Goal: Task Accomplishment & Management: Manage account settings

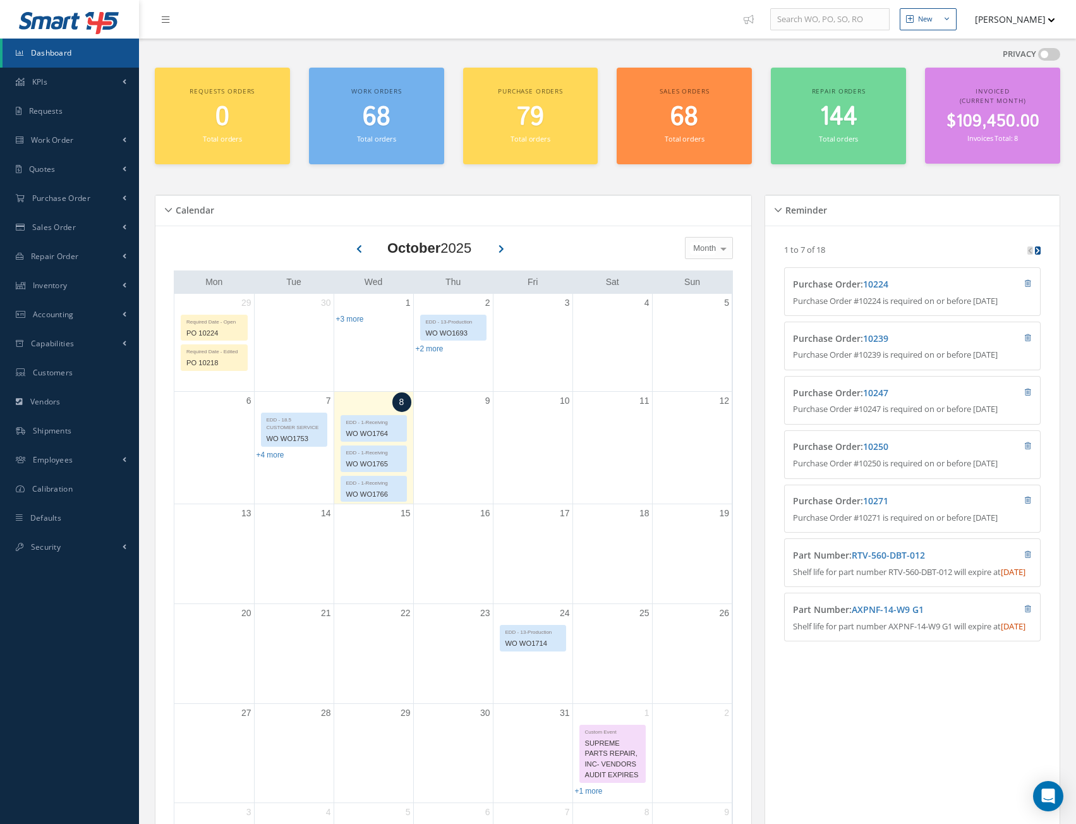
click at [1047, 19] on button "[PERSON_NAME]" at bounding box center [1009, 19] width 92 height 25
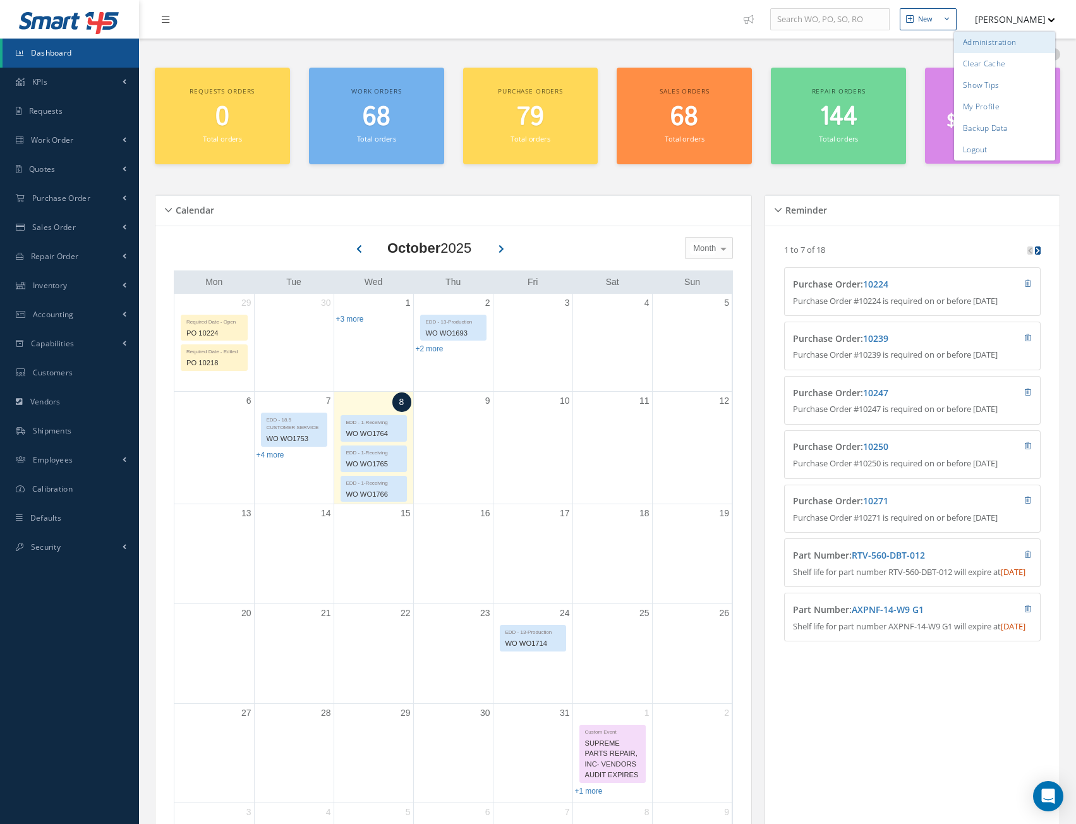
click at [986, 39] on link "Administration" at bounding box center [1004, 42] width 101 height 21
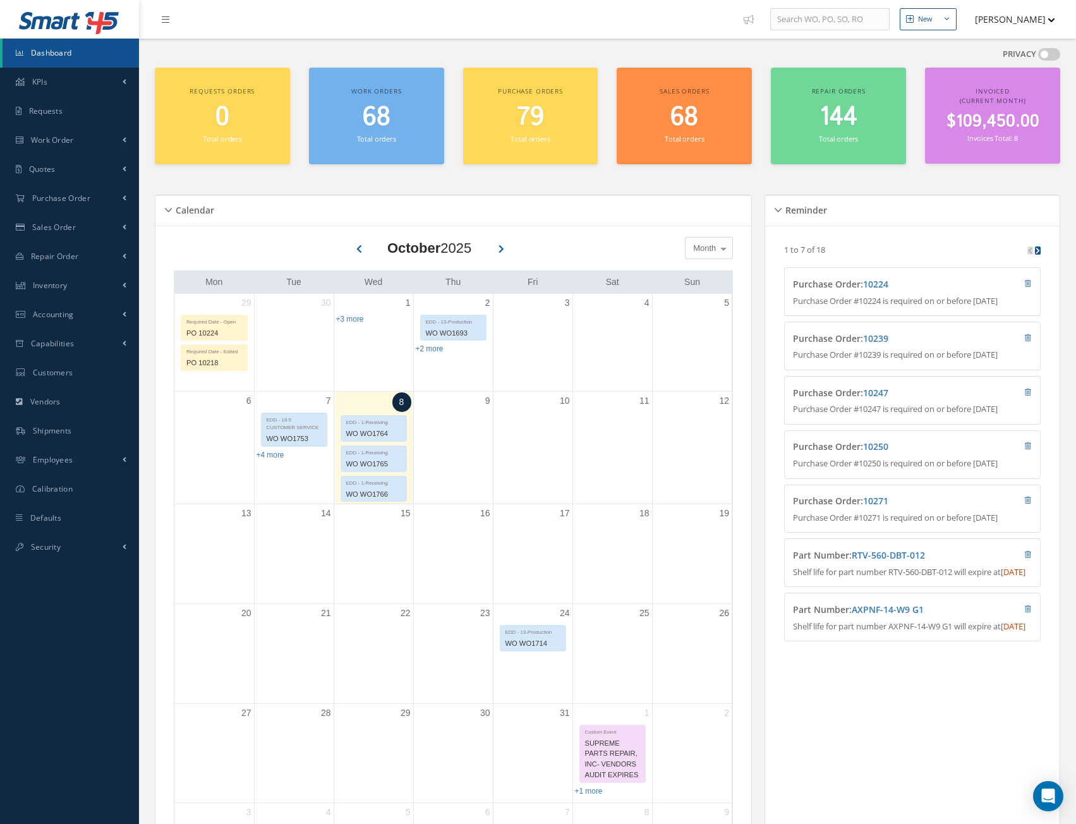
click at [1047, 19] on button "[PERSON_NAME]" at bounding box center [1009, 19] width 92 height 25
click at [980, 147] on link "Logout" at bounding box center [1004, 149] width 101 height 21
click at [59, 544] on span "Security" at bounding box center [46, 546] width 30 height 11
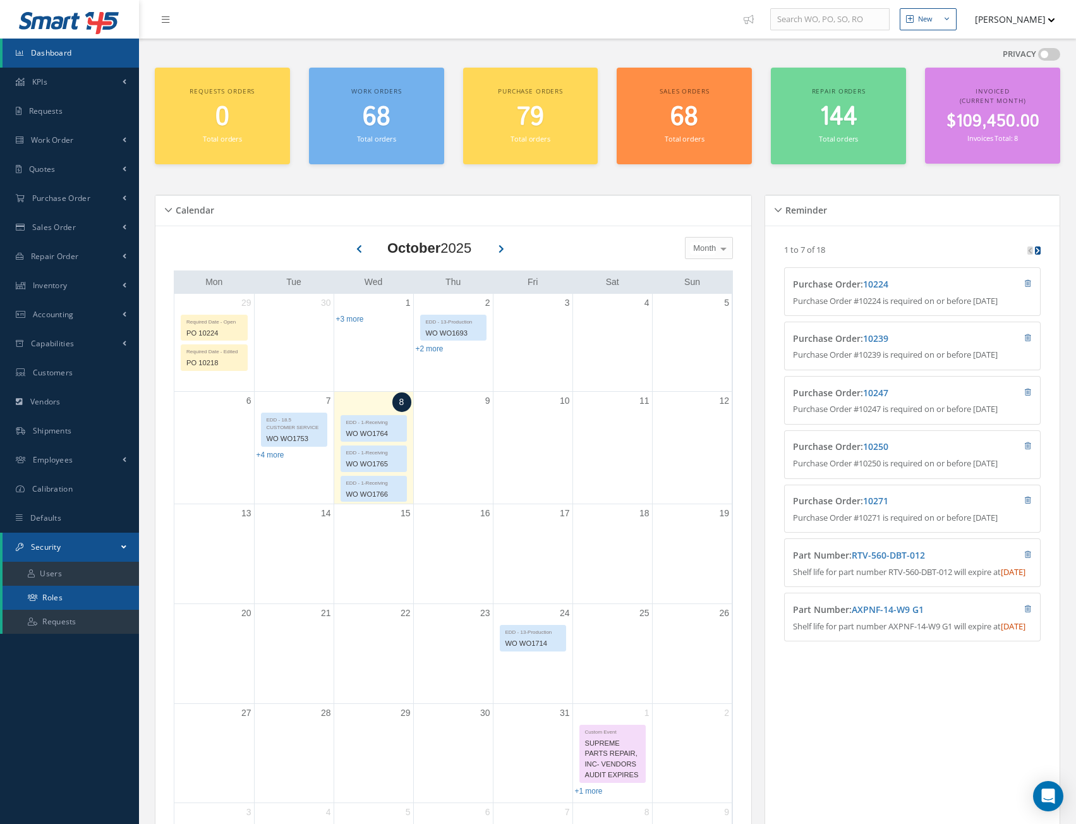
click at [59, 596] on link "Roles" at bounding box center [71, 597] width 136 height 24
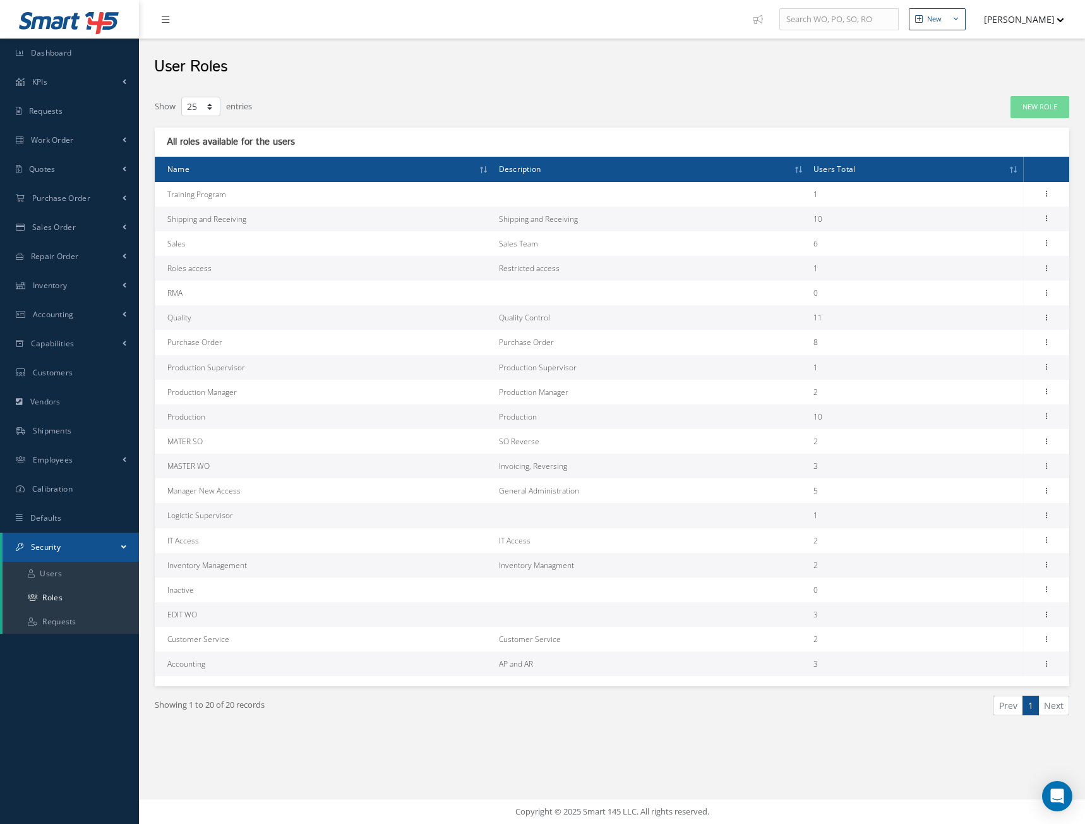
select select "25"
click at [54, 573] on link "Users" at bounding box center [71, 573] width 136 height 24
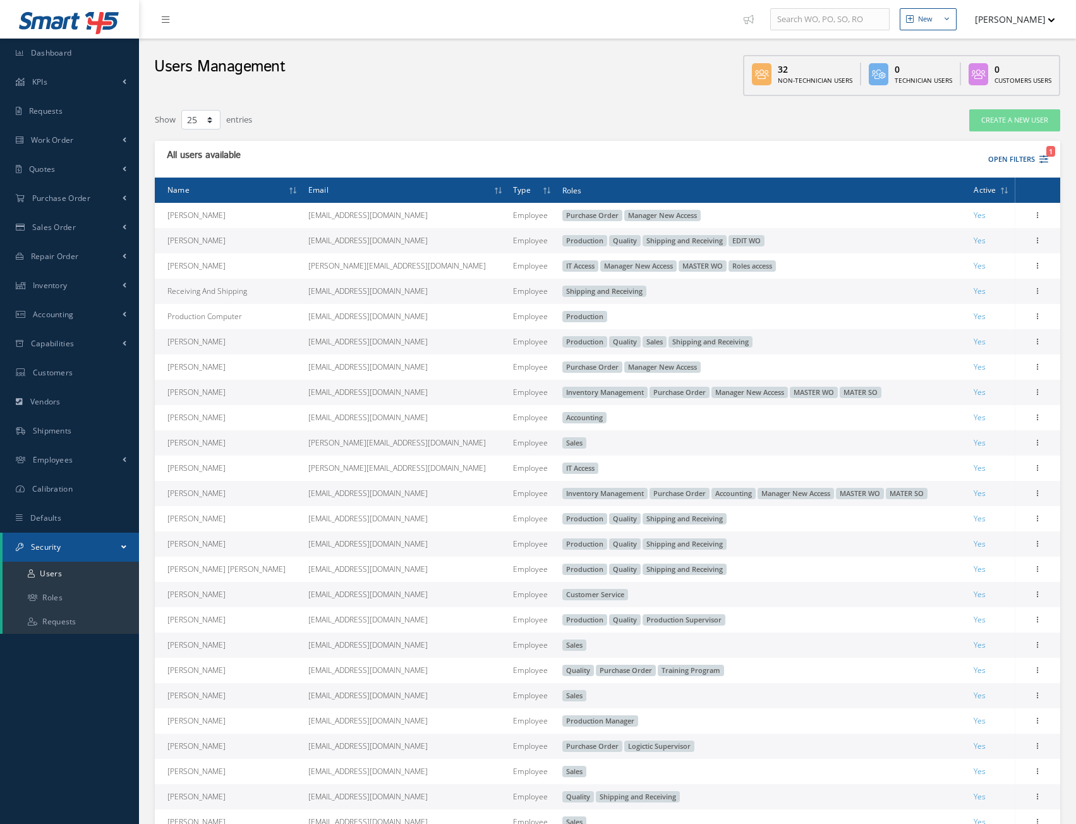
select select "25"
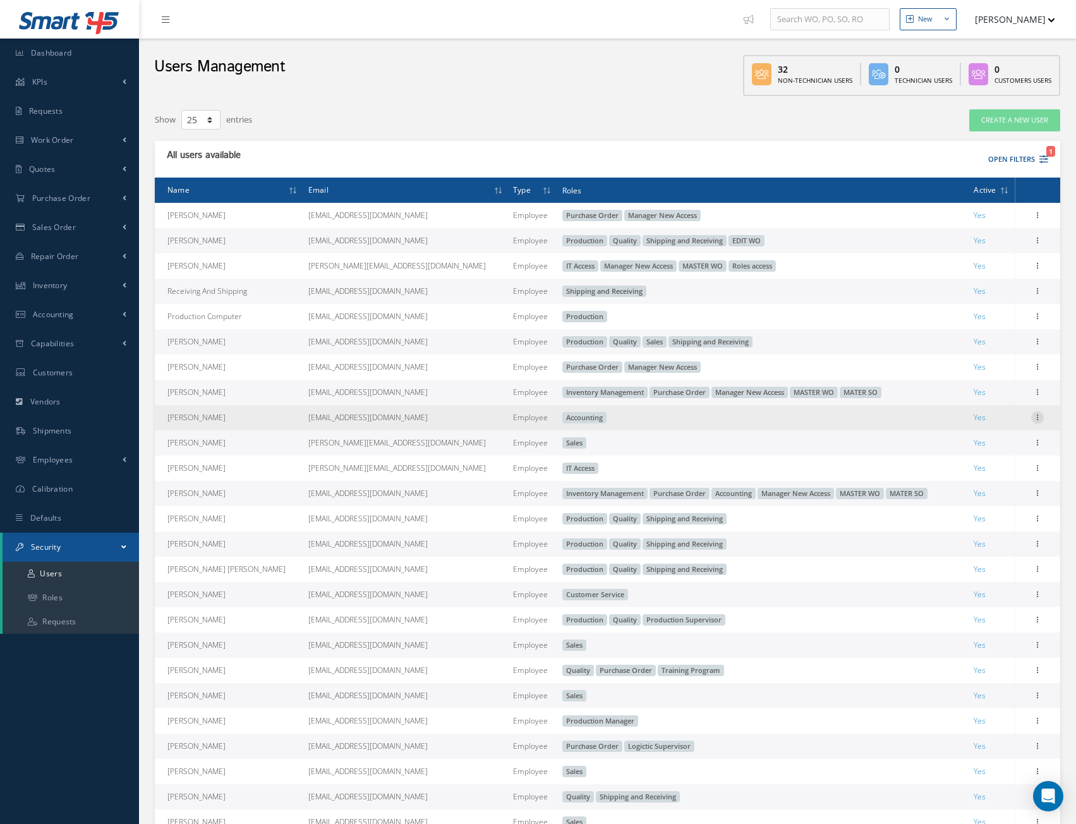
click at [1039, 414] on icon at bounding box center [1037, 416] width 13 height 10
click at [959, 420] on link "Edit" at bounding box center [979, 425] width 100 height 16
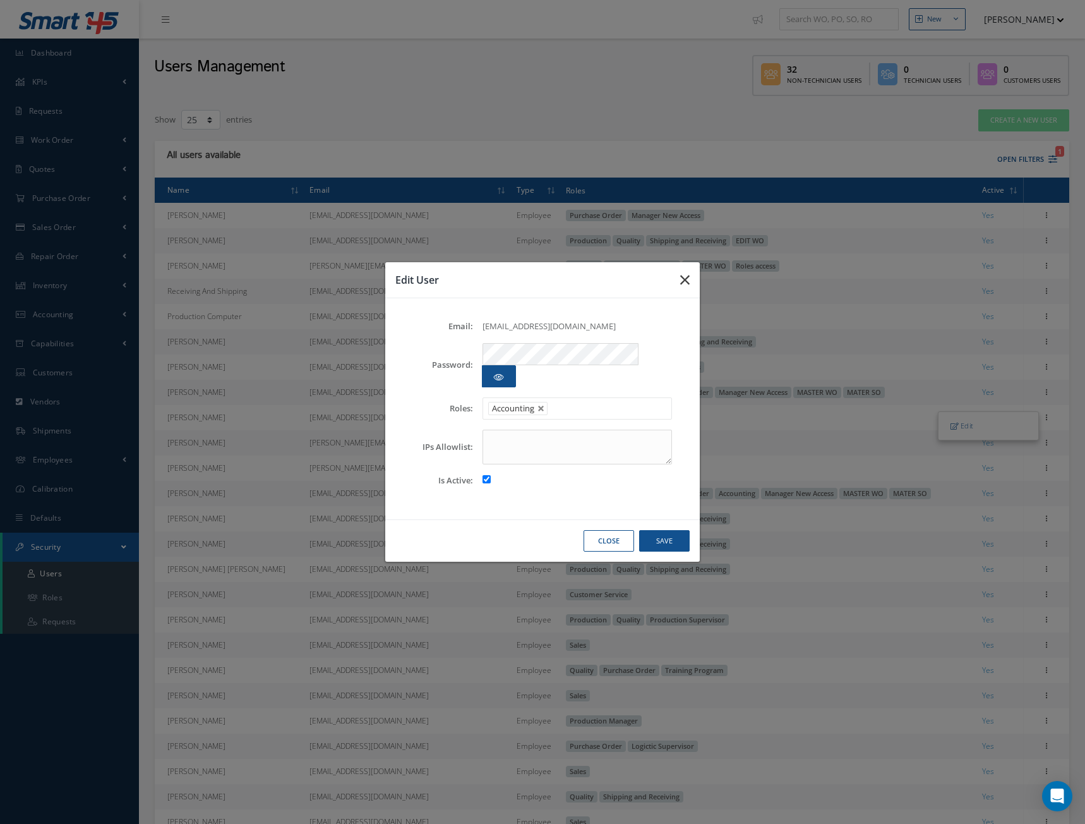
click at [684, 287] on icon "button" at bounding box center [684, 279] width 9 height 15
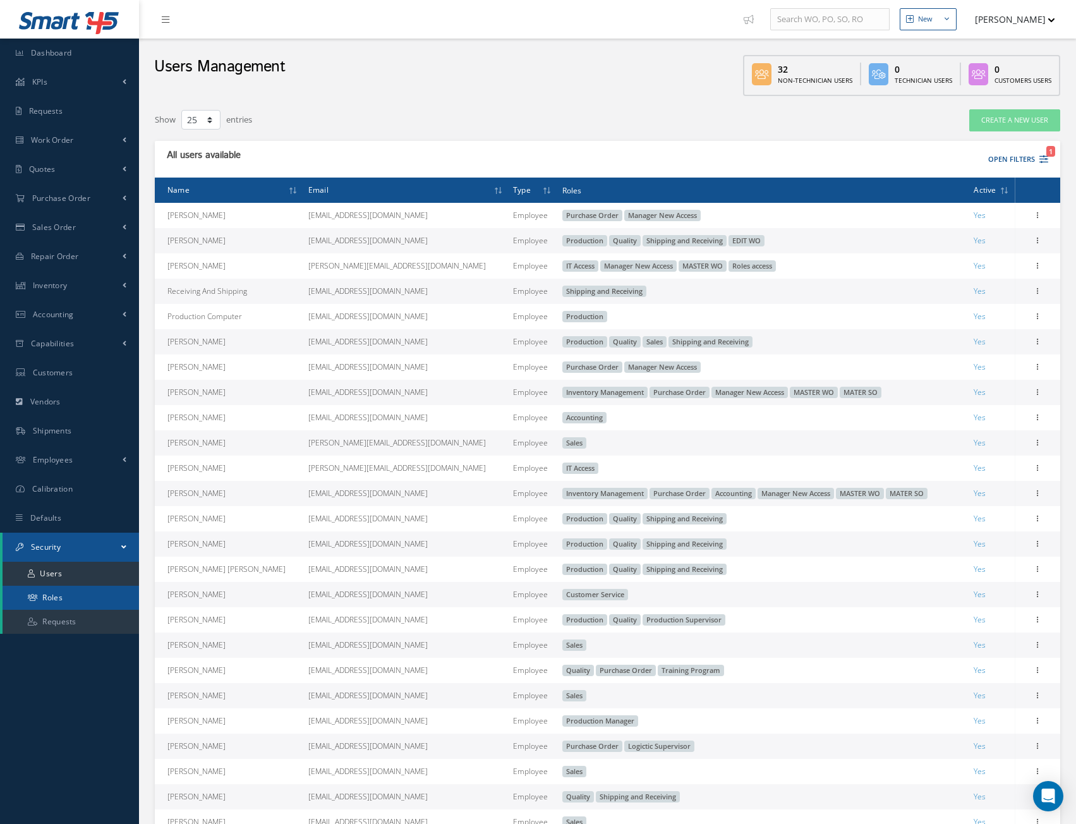
click at [57, 591] on link "Roles" at bounding box center [71, 597] width 136 height 24
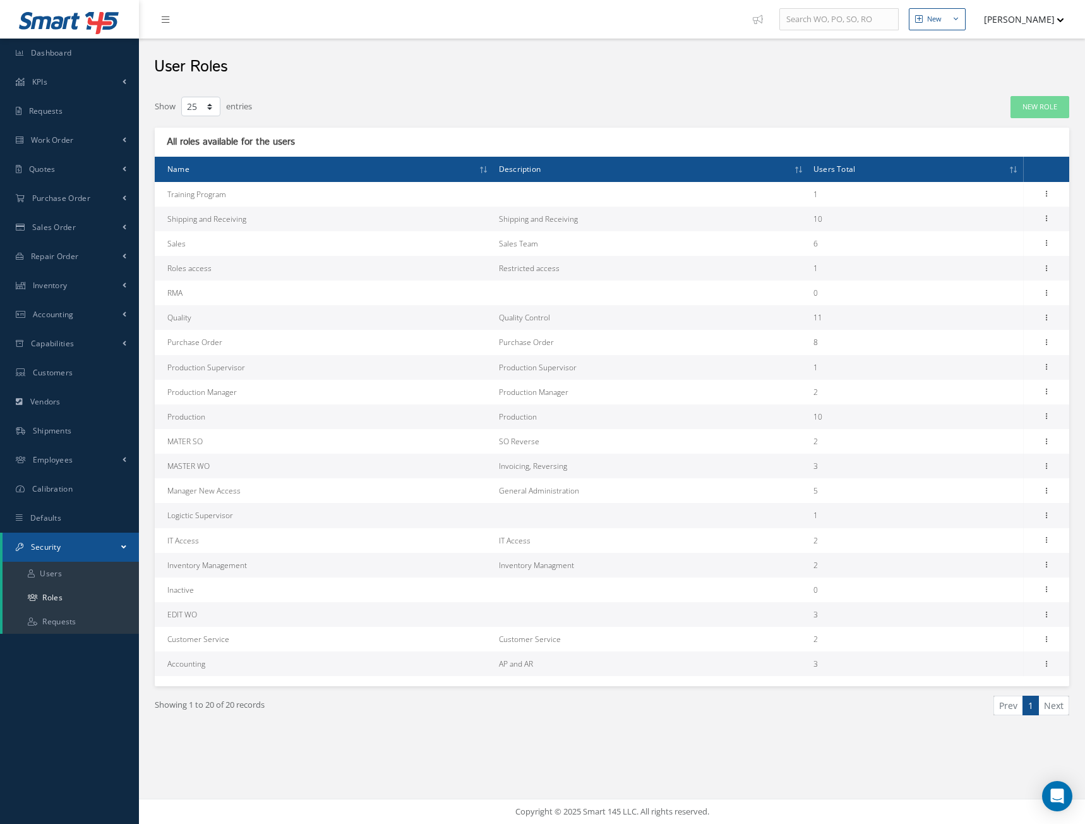
select select "25"
click at [1048, 662] on icon at bounding box center [1046, 662] width 13 height 10
click at [976, 688] on link "Permissions" at bounding box center [989, 688] width 100 height 16
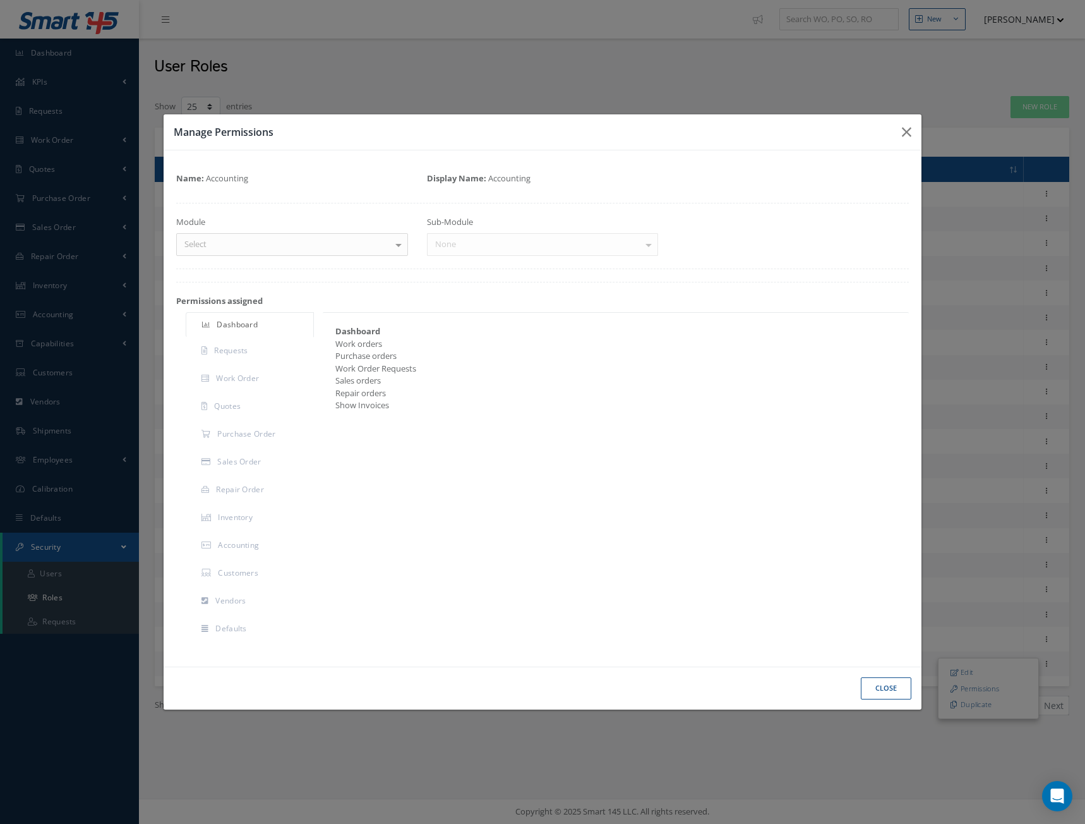
click at [466, 548] on div "Dashboard Requests Work Order Quotes Purchase Order Sales Order Repair Order In…" at bounding box center [543, 478] width 752 height 332
click at [399, 249] on div at bounding box center [399, 244] width 18 height 21
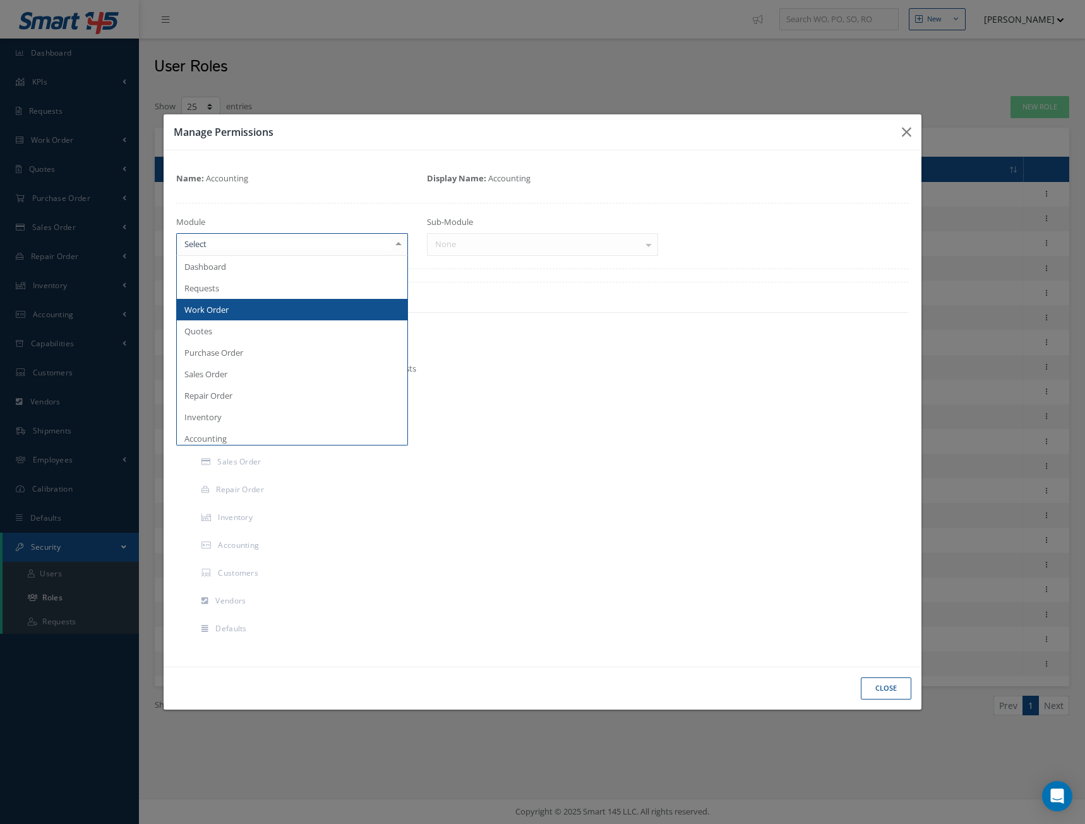
click at [246, 309] on span "Work Order" at bounding box center [292, 309] width 231 height 21
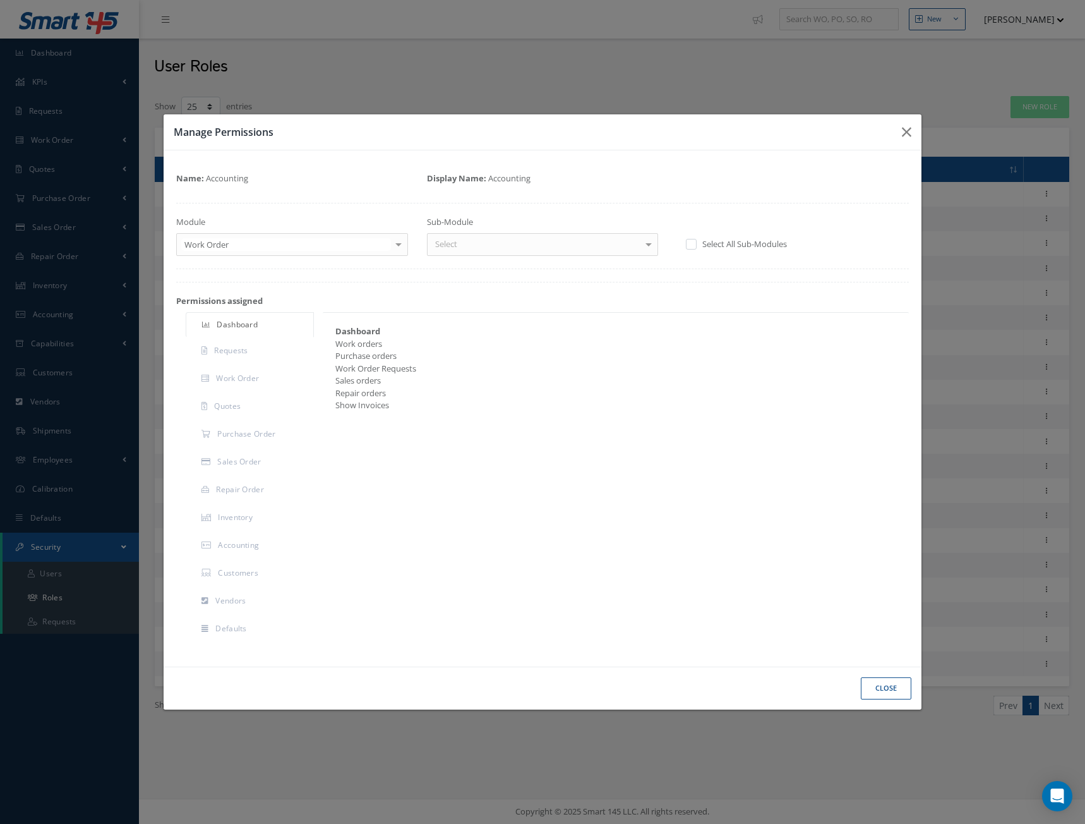
click at [649, 242] on div at bounding box center [649, 244] width 18 height 21
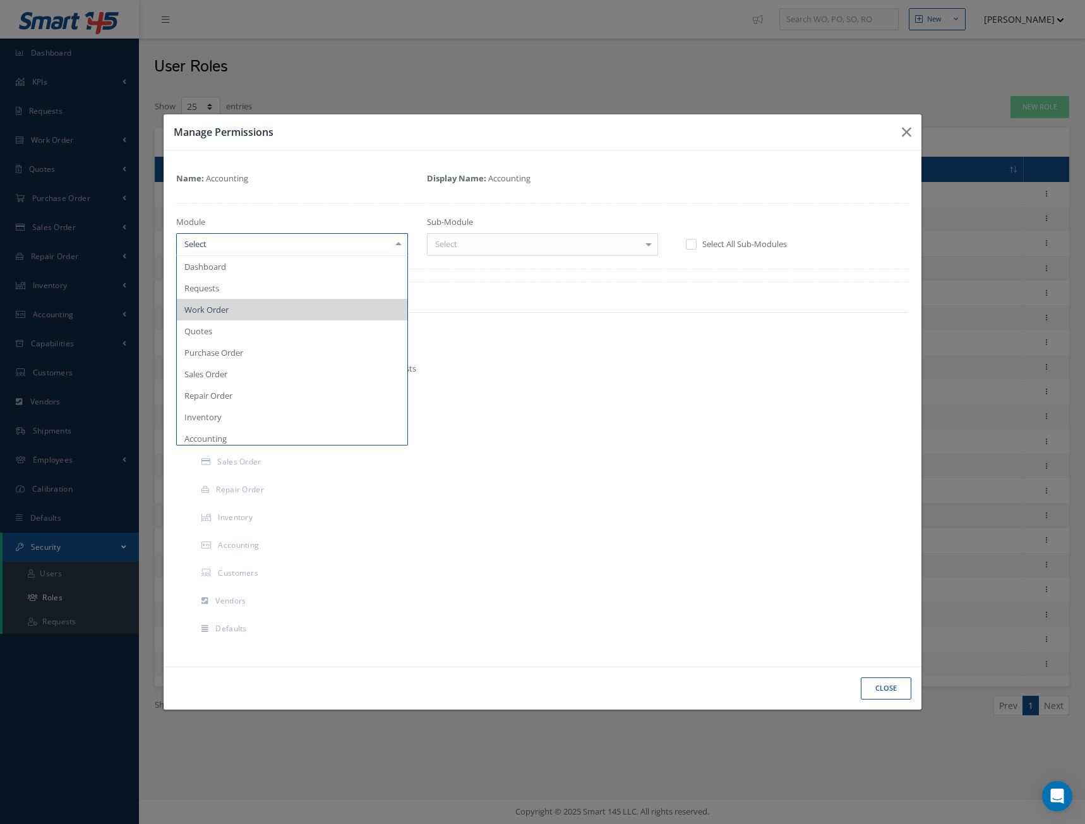
click at [400, 237] on div at bounding box center [399, 244] width 18 height 21
click at [210, 348] on span "Purchase Order" at bounding box center [213, 352] width 59 height 11
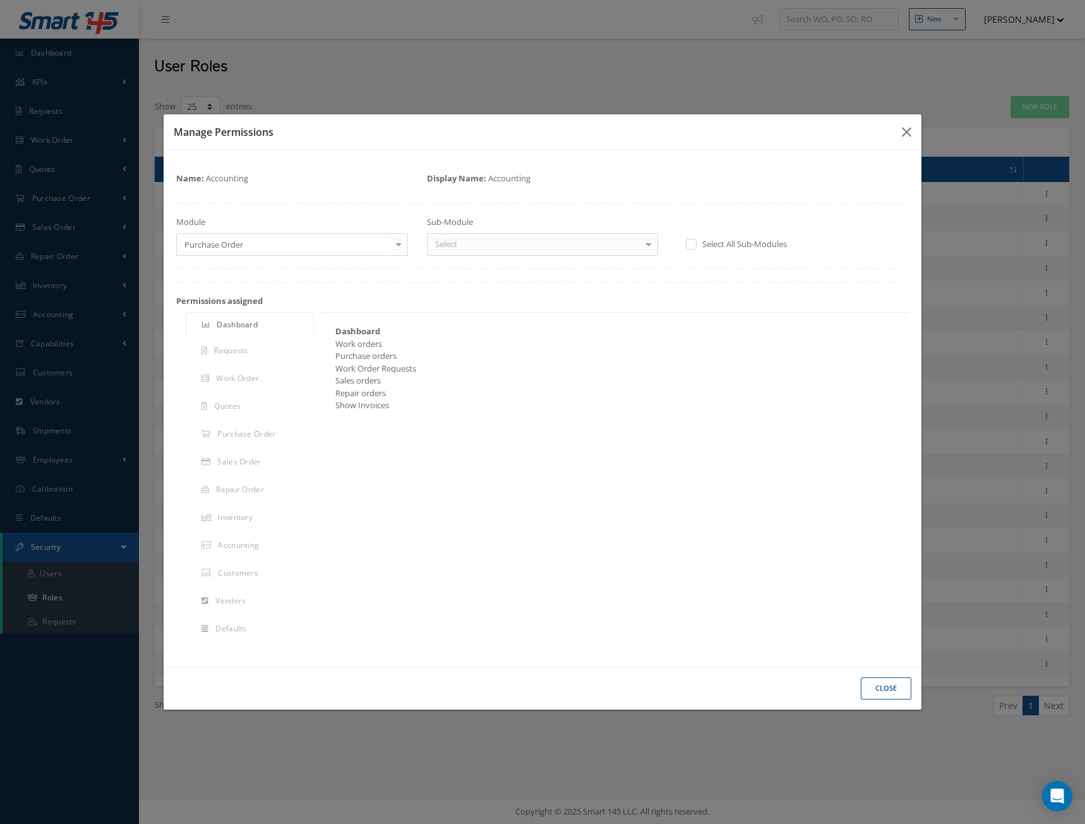
click at [642, 241] on div at bounding box center [649, 244] width 18 height 21
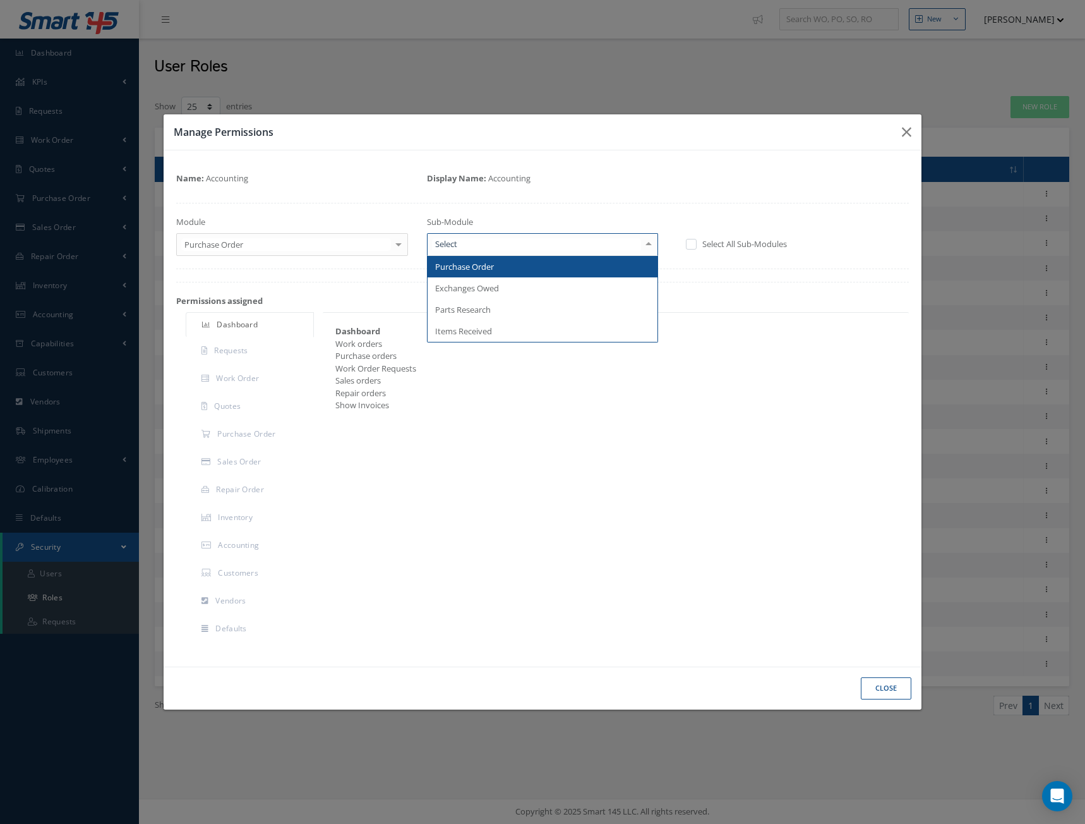
click at [481, 265] on span "Purchase Order" at bounding box center [464, 266] width 59 height 11
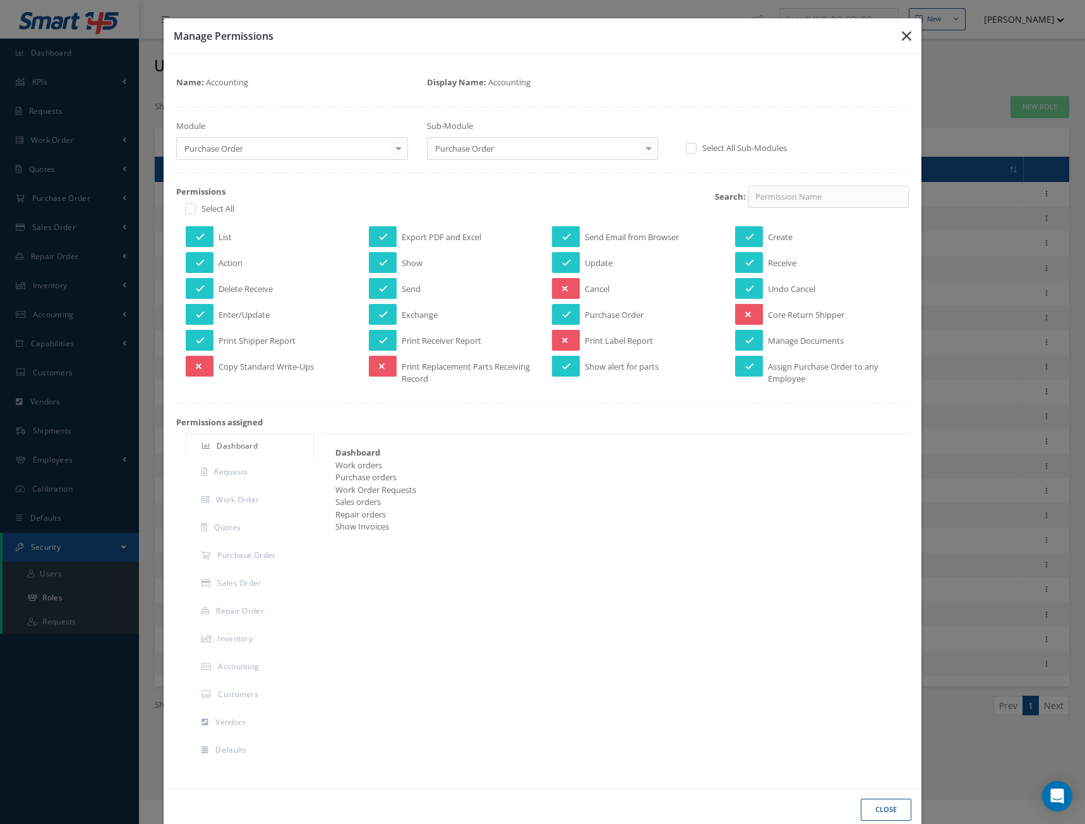
drag, startPoint x: 897, startPoint y: 35, endPoint x: 875, endPoint y: 49, distance: 26.6
click at [902, 35] on icon "button" at bounding box center [906, 35] width 9 height 15
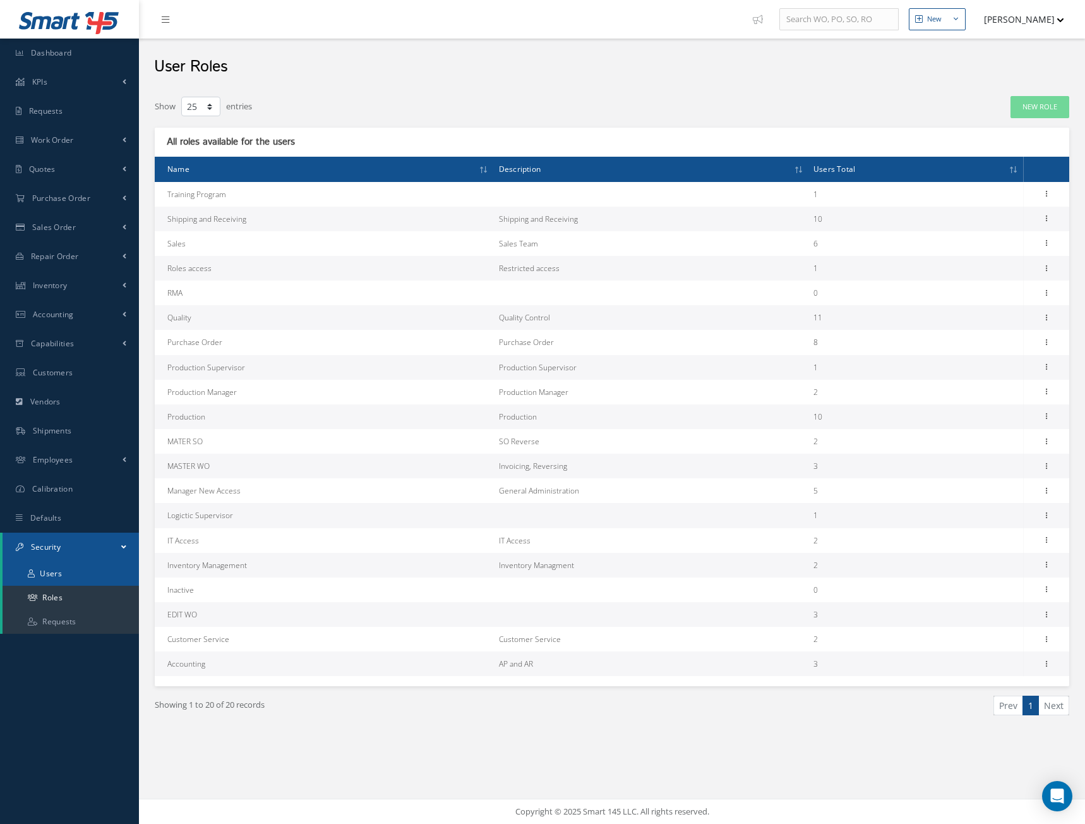
click at [57, 568] on link "Users" at bounding box center [71, 573] width 136 height 24
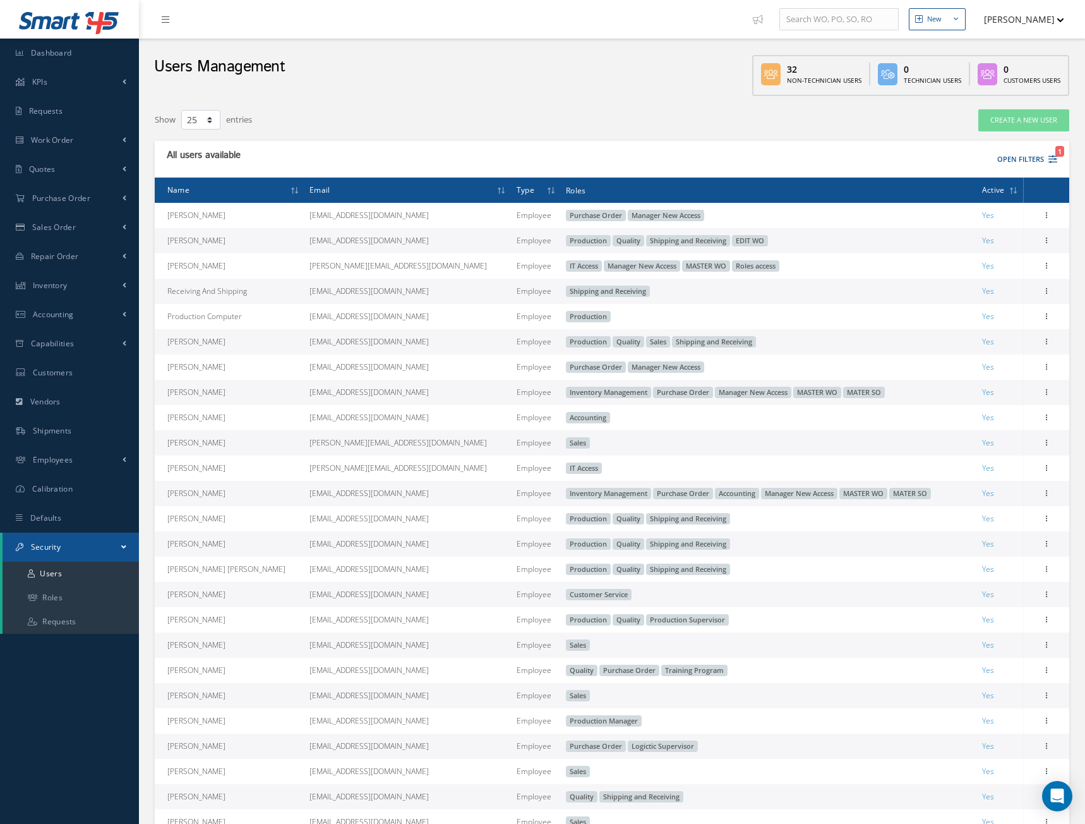
select select "25"
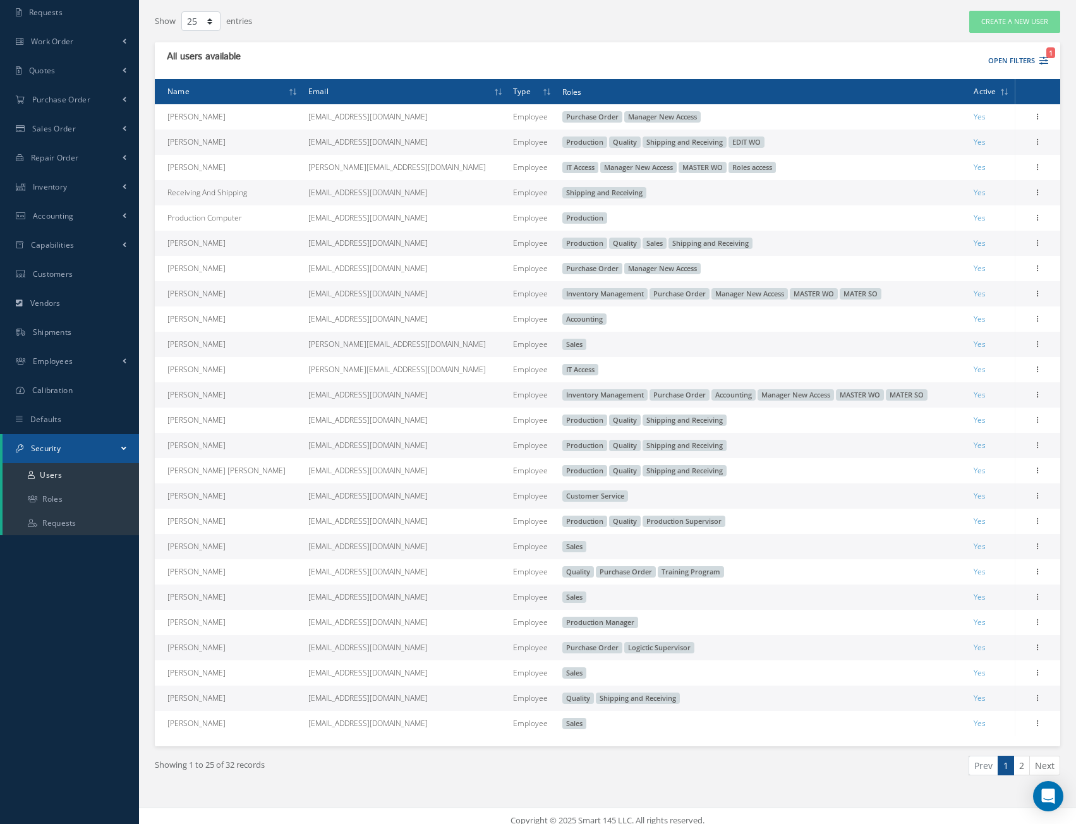
scroll to position [107, 0]
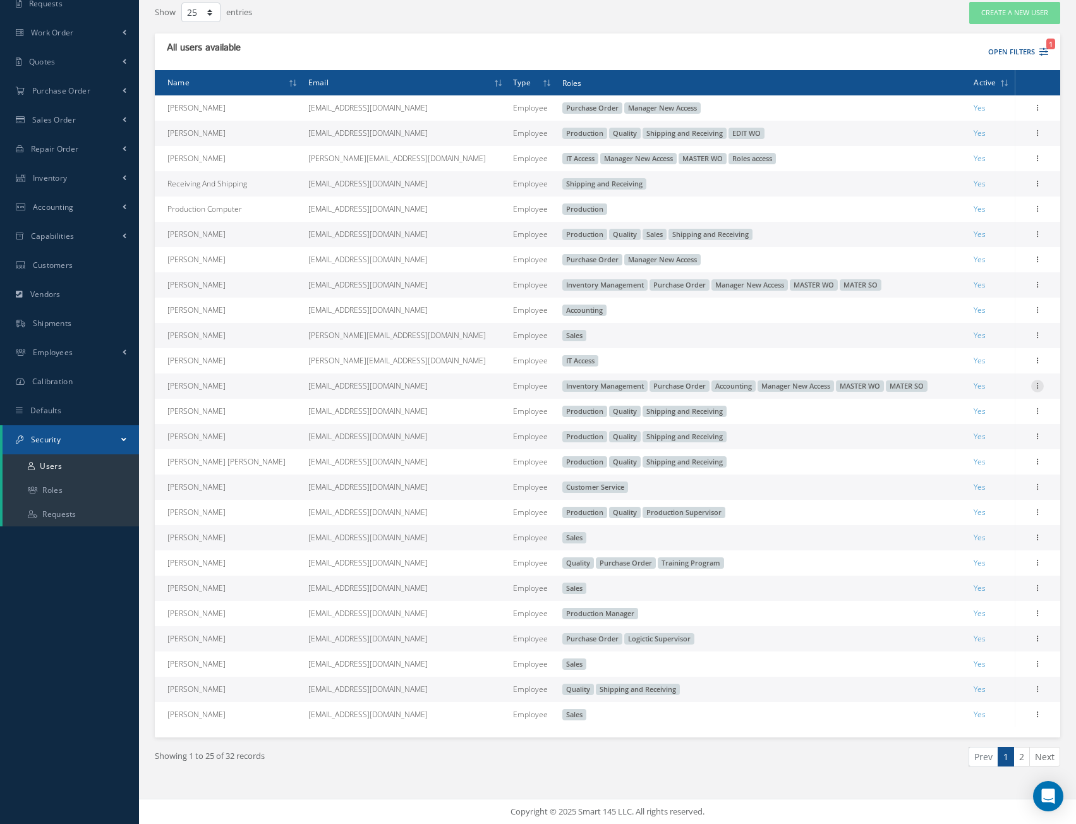
click at [1040, 383] on icon at bounding box center [1037, 385] width 13 height 10
click at [958, 392] on link "Edit" at bounding box center [979, 394] width 100 height 16
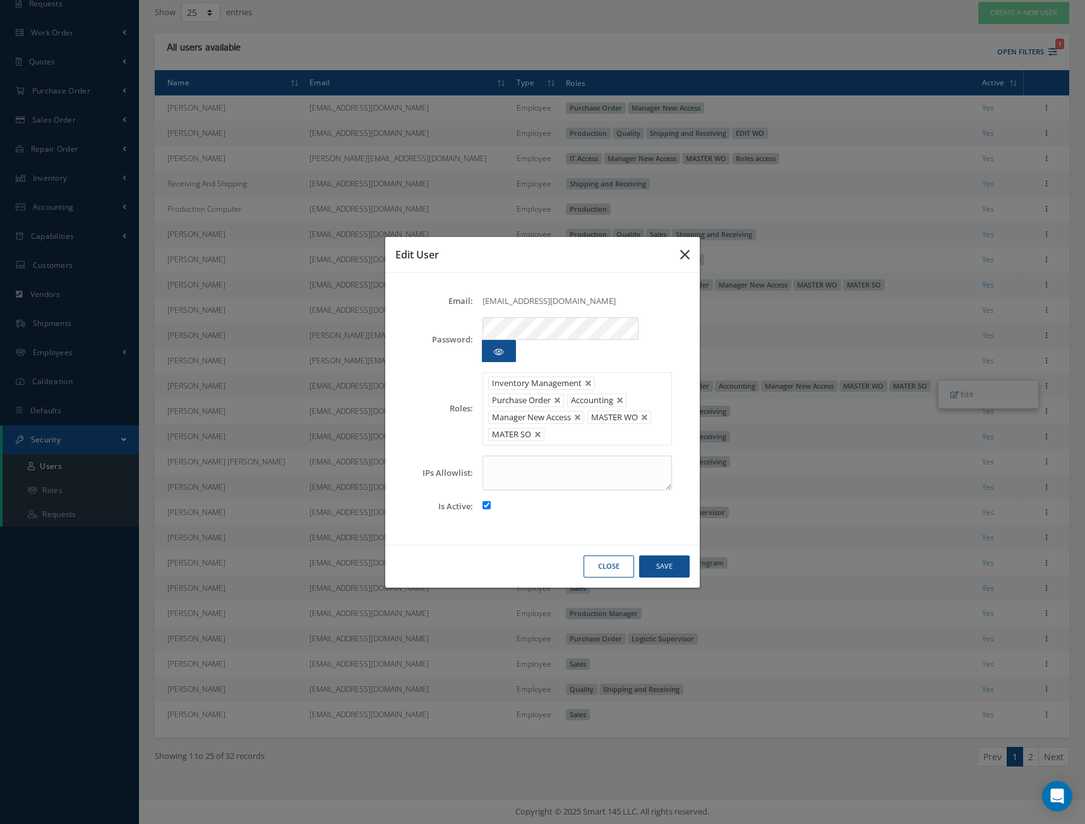
click at [687, 262] on icon "button" at bounding box center [684, 254] width 9 height 15
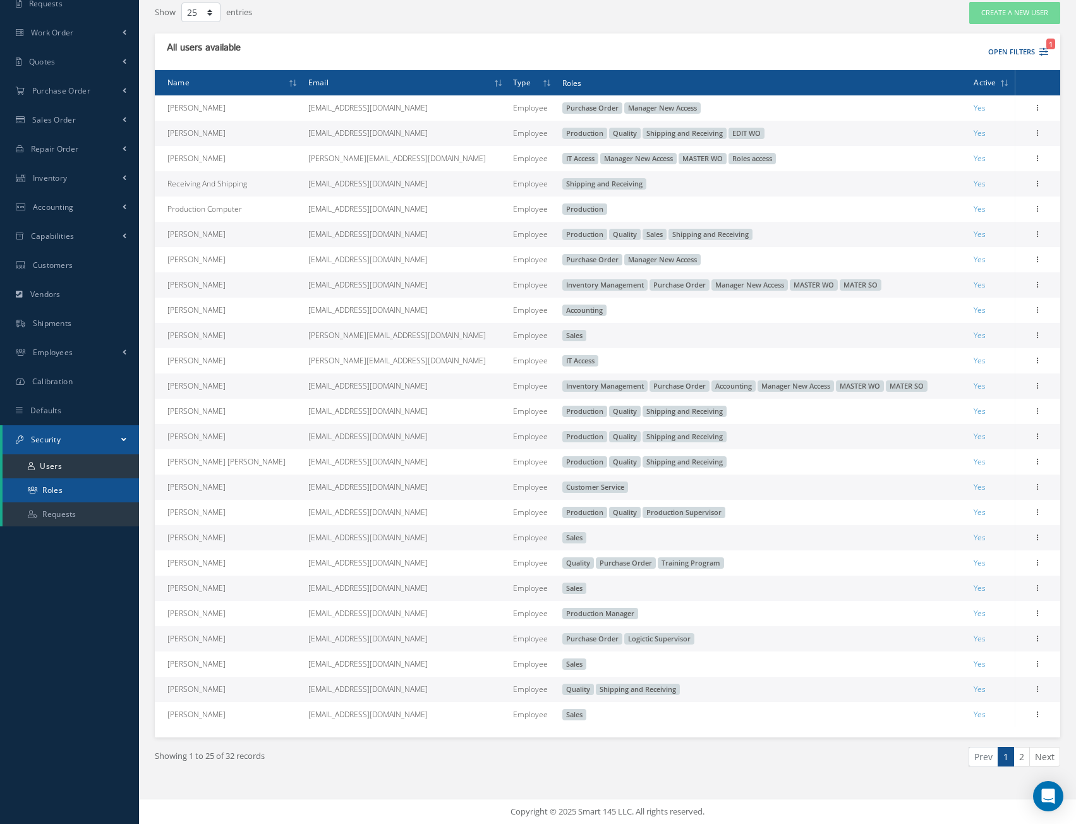
click at [68, 488] on link "Roles" at bounding box center [71, 490] width 136 height 24
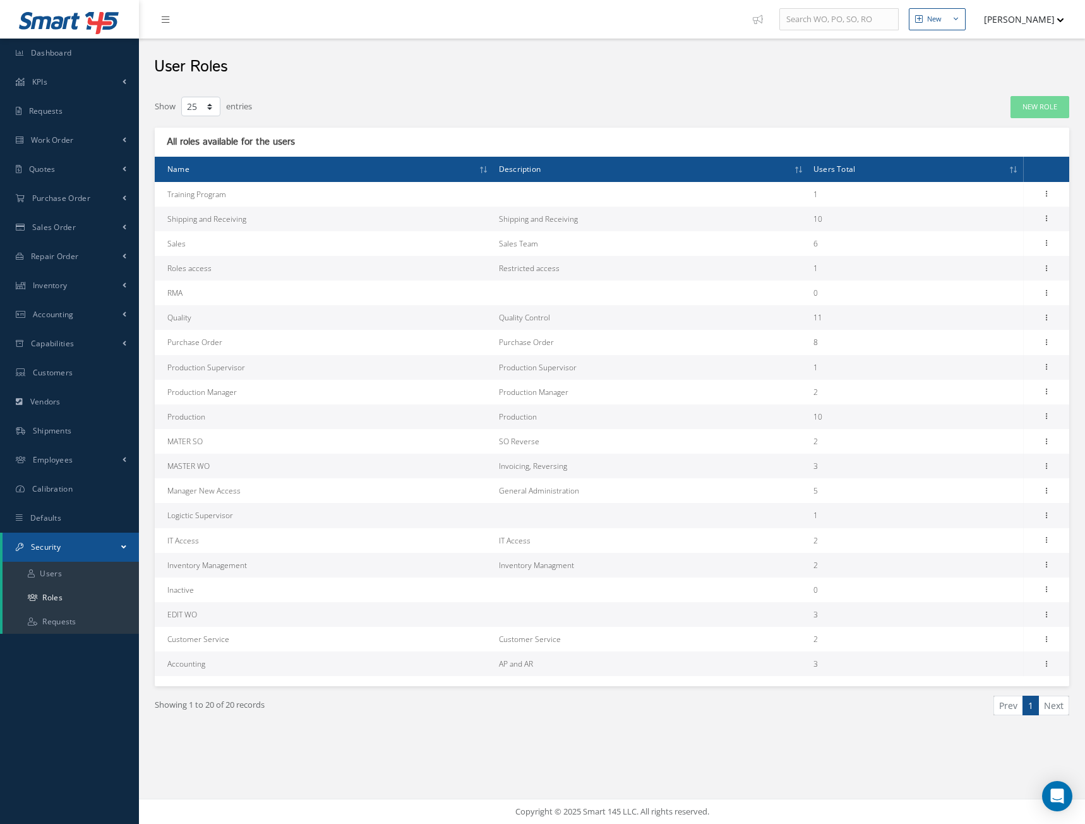
select select "25"
click at [1049, 565] on icon at bounding box center [1046, 563] width 13 height 10
click at [971, 588] on link "Permissions" at bounding box center [989, 589] width 100 height 16
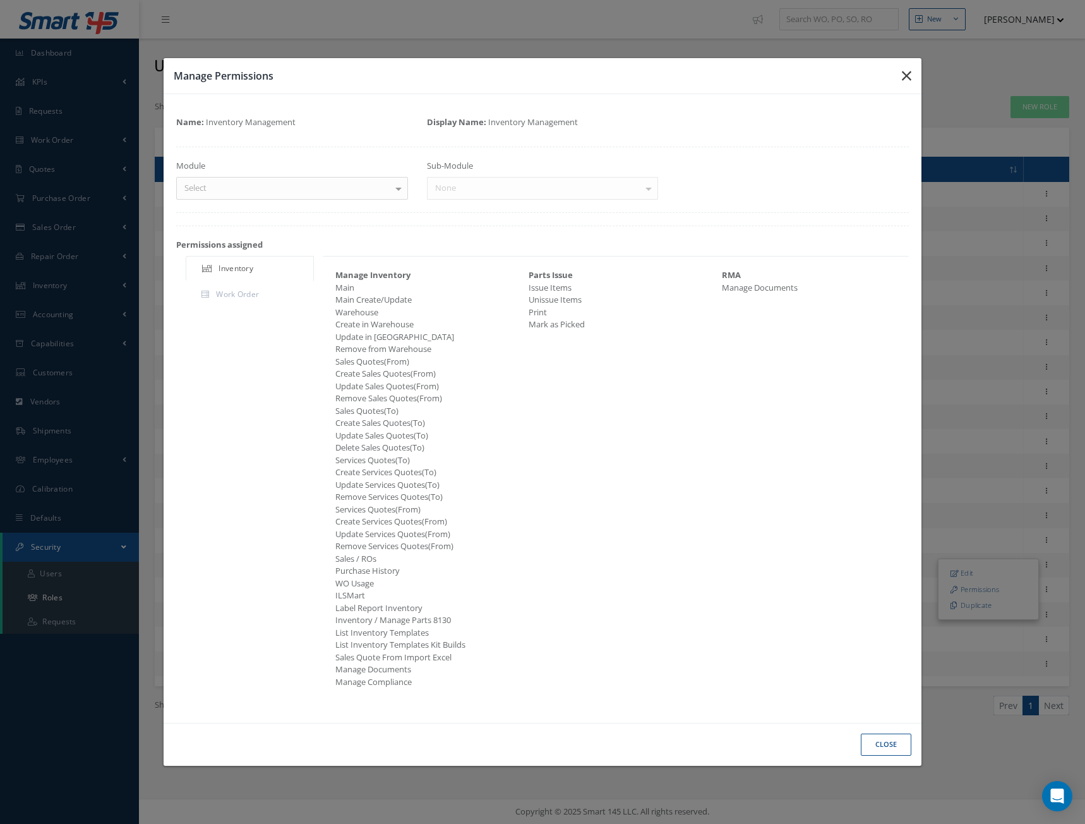
click at [909, 72] on icon "button" at bounding box center [906, 75] width 9 height 15
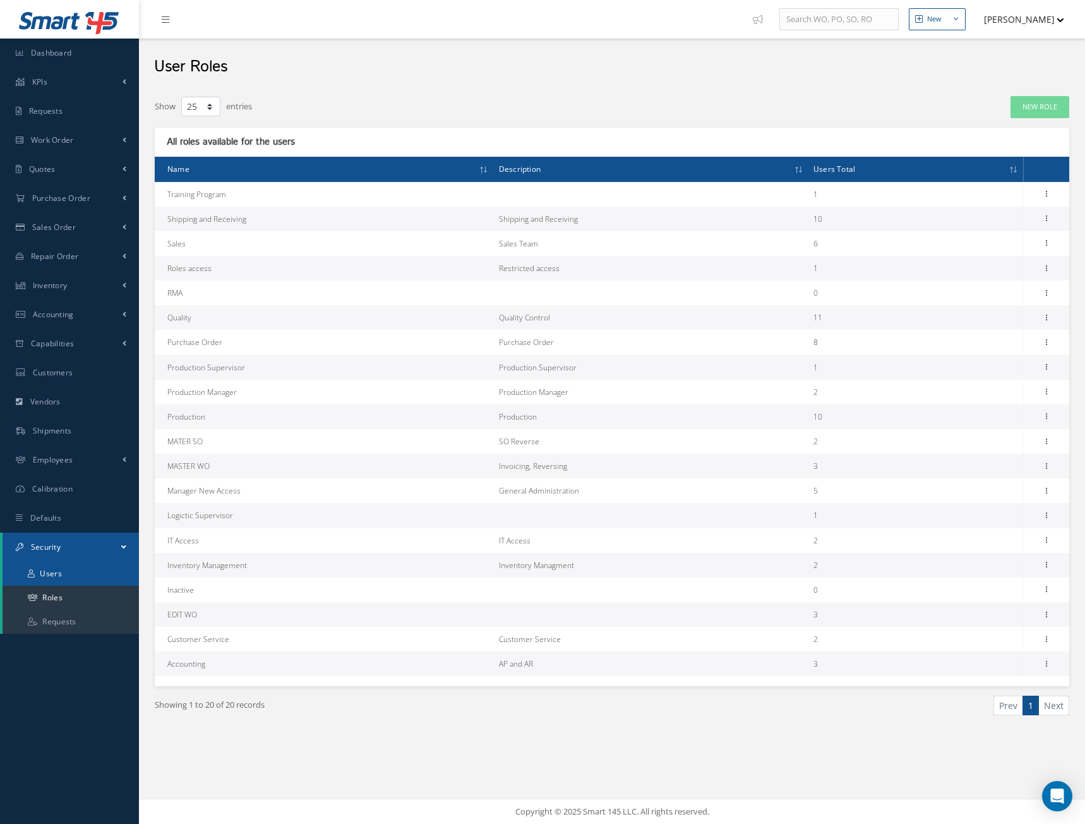
click at [64, 575] on link "Users" at bounding box center [71, 573] width 136 height 24
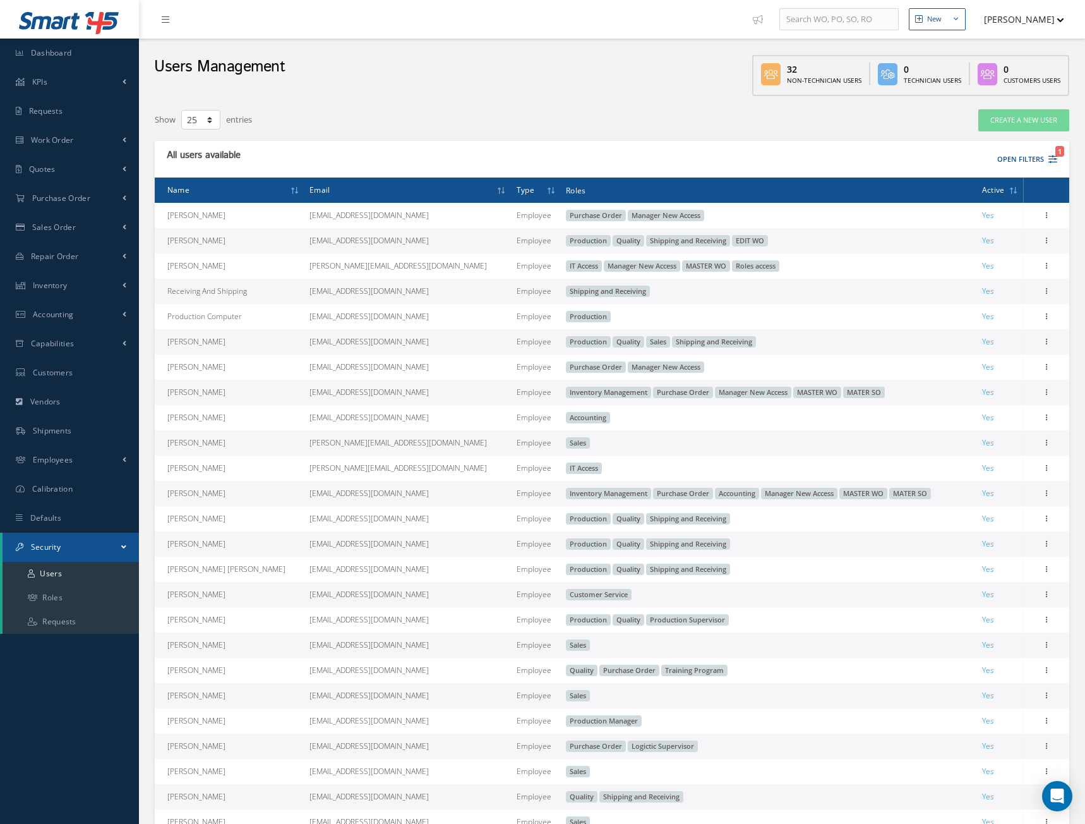
select select "25"
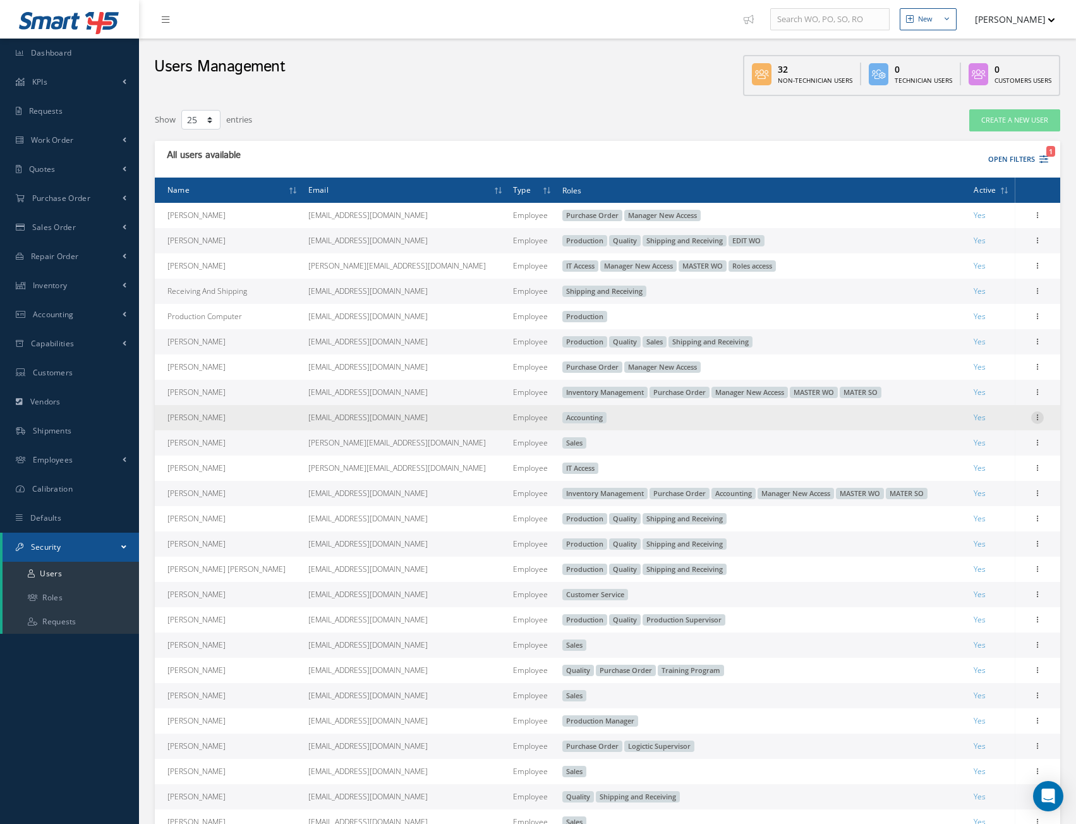
click at [1036, 416] on icon at bounding box center [1037, 416] width 13 height 10
click at [961, 427] on link "Edit" at bounding box center [979, 425] width 100 height 16
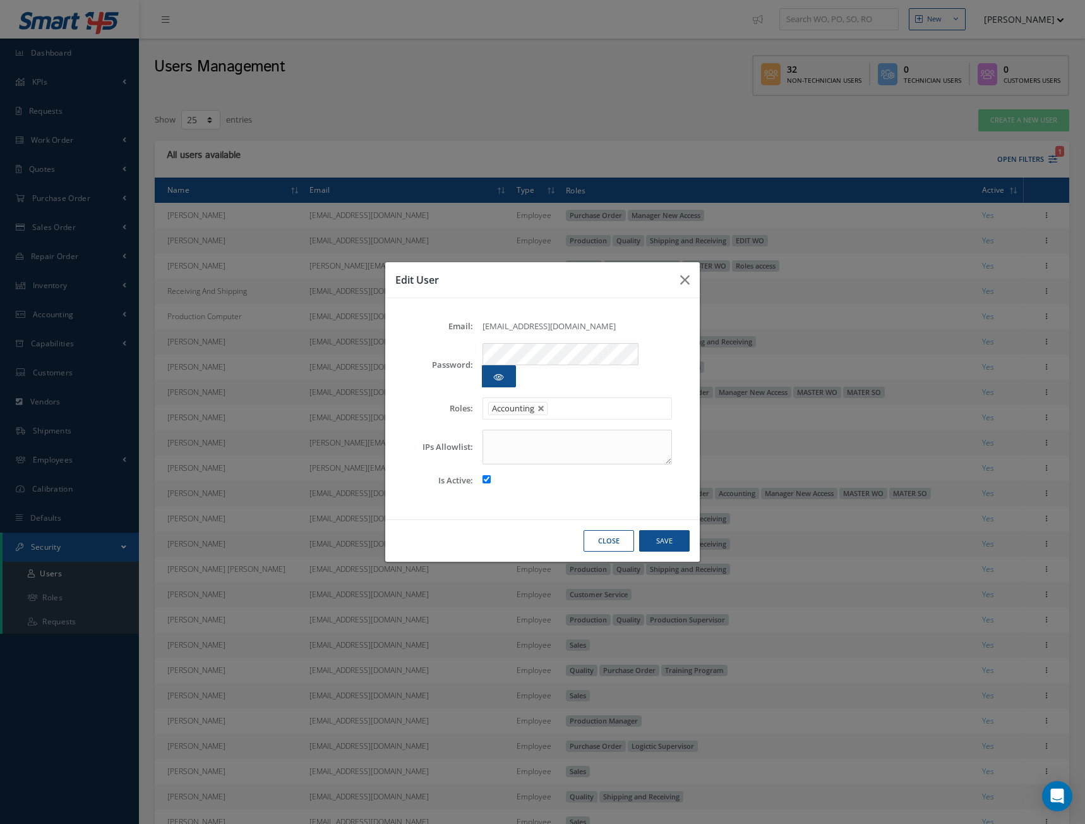
click at [580, 399] on ul "Accounting" at bounding box center [577, 408] width 189 height 22
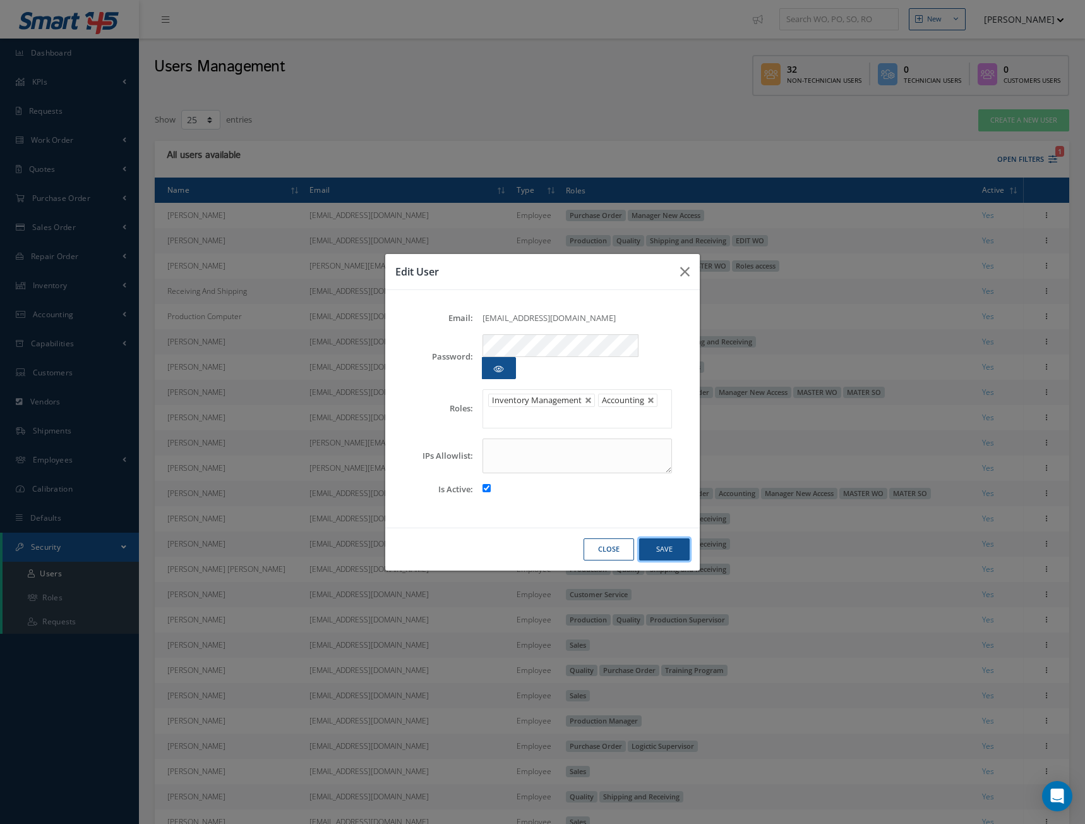
click at [659, 538] on button "Save" at bounding box center [664, 549] width 51 height 22
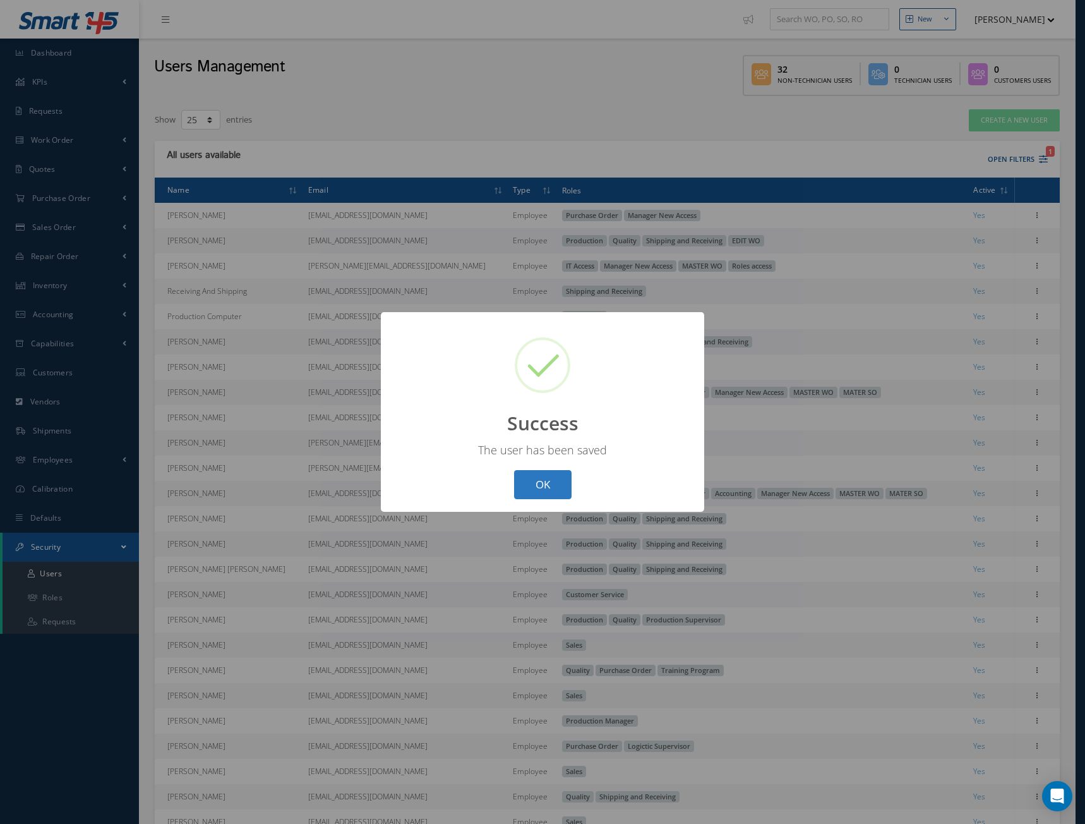
click at [533, 483] on button "OK" at bounding box center [542, 485] width 57 height 30
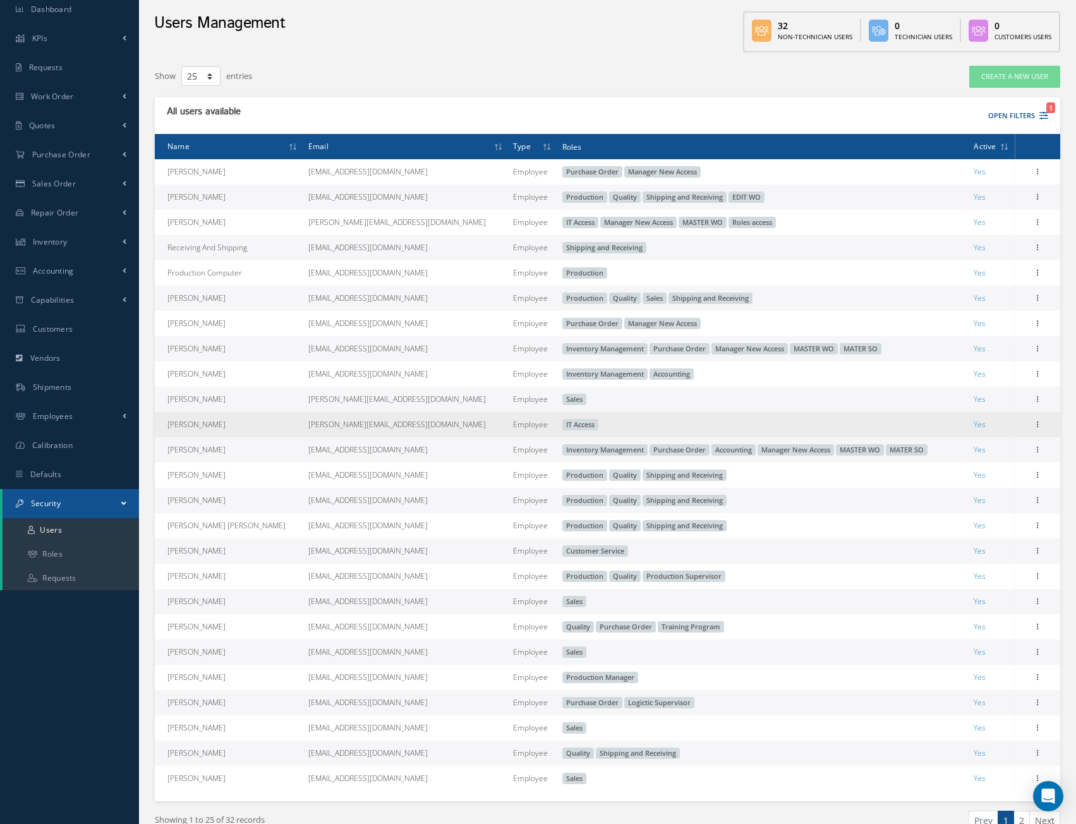
scroll to position [107, 0]
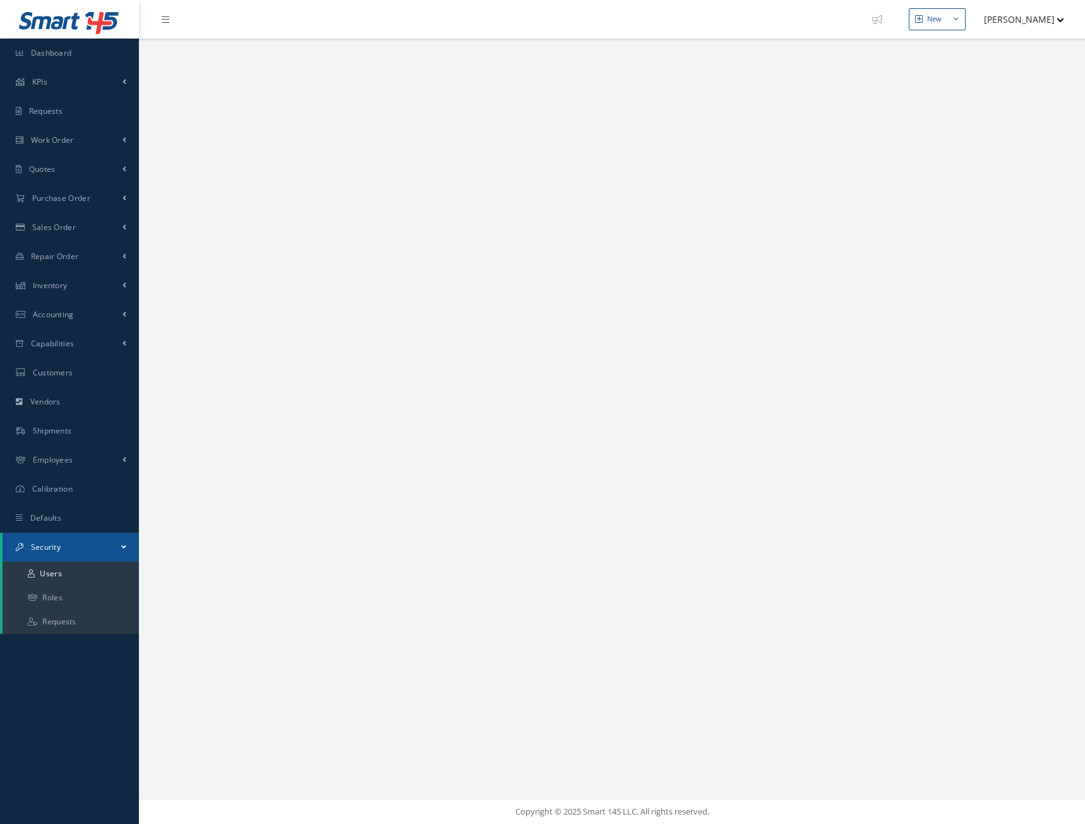
select select "25"
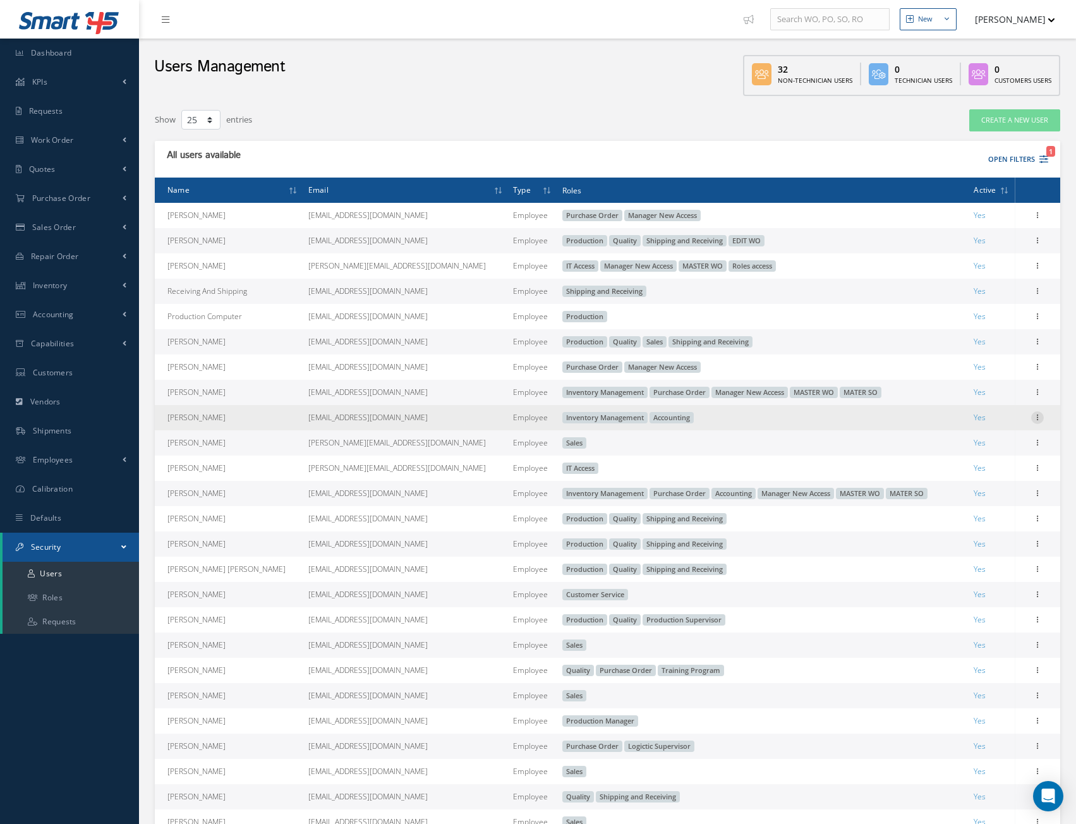
click at [1036, 414] on icon at bounding box center [1037, 416] width 13 height 10
click at [963, 428] on link "Edit" at bounding box center [979, 425] width 100 height 16
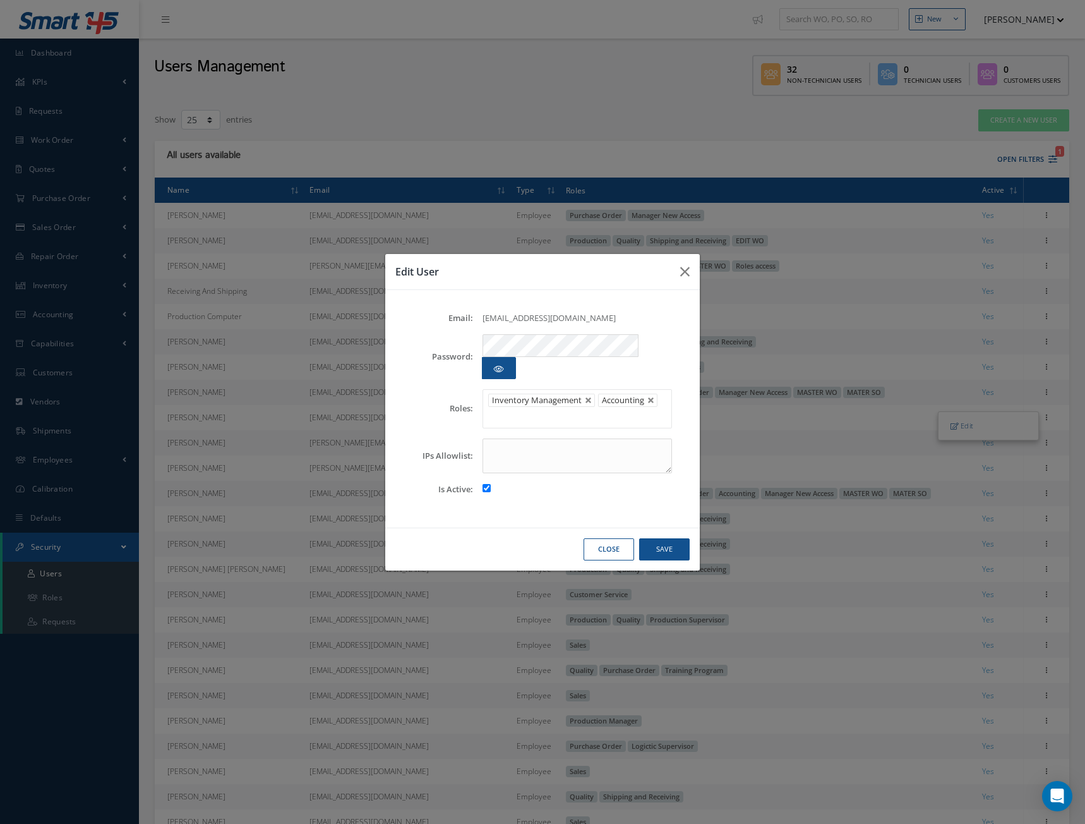
click at [555, 491] on div "Email: [EMAIL_ADDRESS][DOMAIN_NAME] Password: Roles: IT Access Production Quali…" at bounding box center [543, 409] width 278 height 194
click at [581, 508] on div "Email: [EMAIL_ADDRESS][DOMAIN_NAME] Password: Roles: IT Access Production Quali…" at bounding box center [542, 409] width 315 height 238
click at [685, 279] on icon "button" at bounding box center [684, 271] width 9 height 15
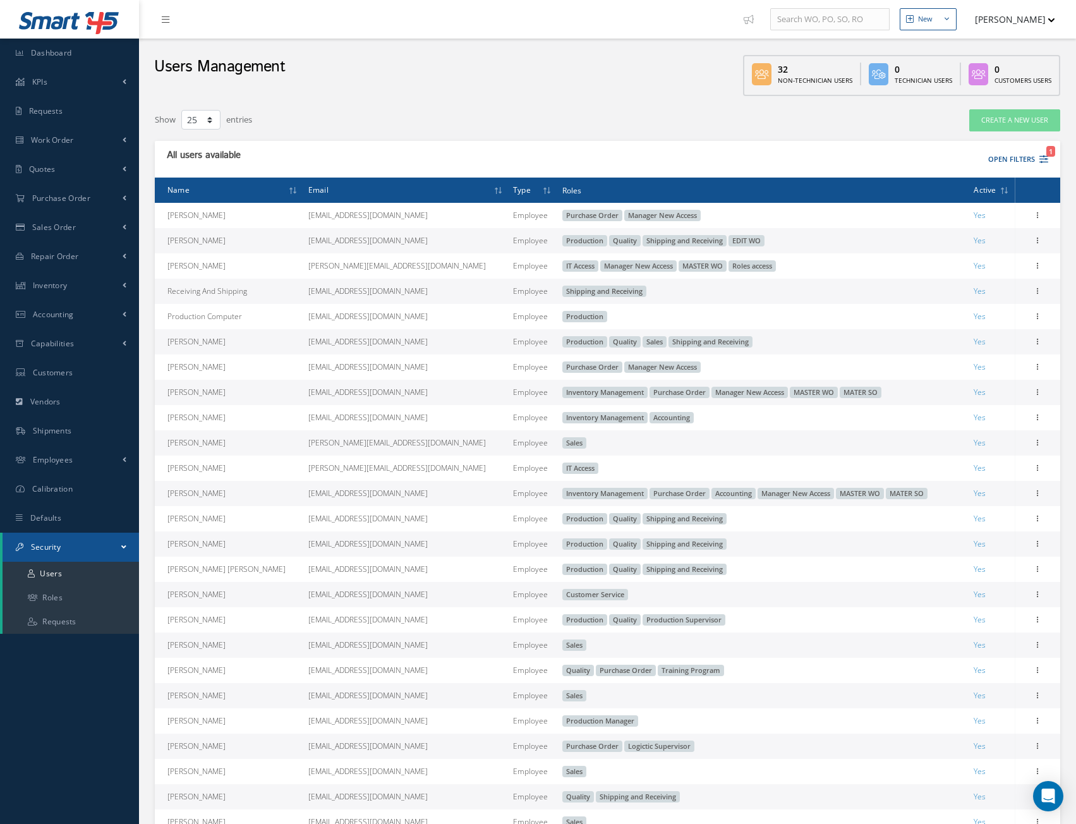
click at [621, 97] on div "Users Management 32 Non-Technician Users 0 Technician Users 0 Customers Users" at bounding box center [607, 71] width 937 height 64
click at [476, 99] on div "Users Management 32 Non-Technician Users 0 Technician Users 0 Customers Users" at bounding box center [607, 71] width 937 height 64
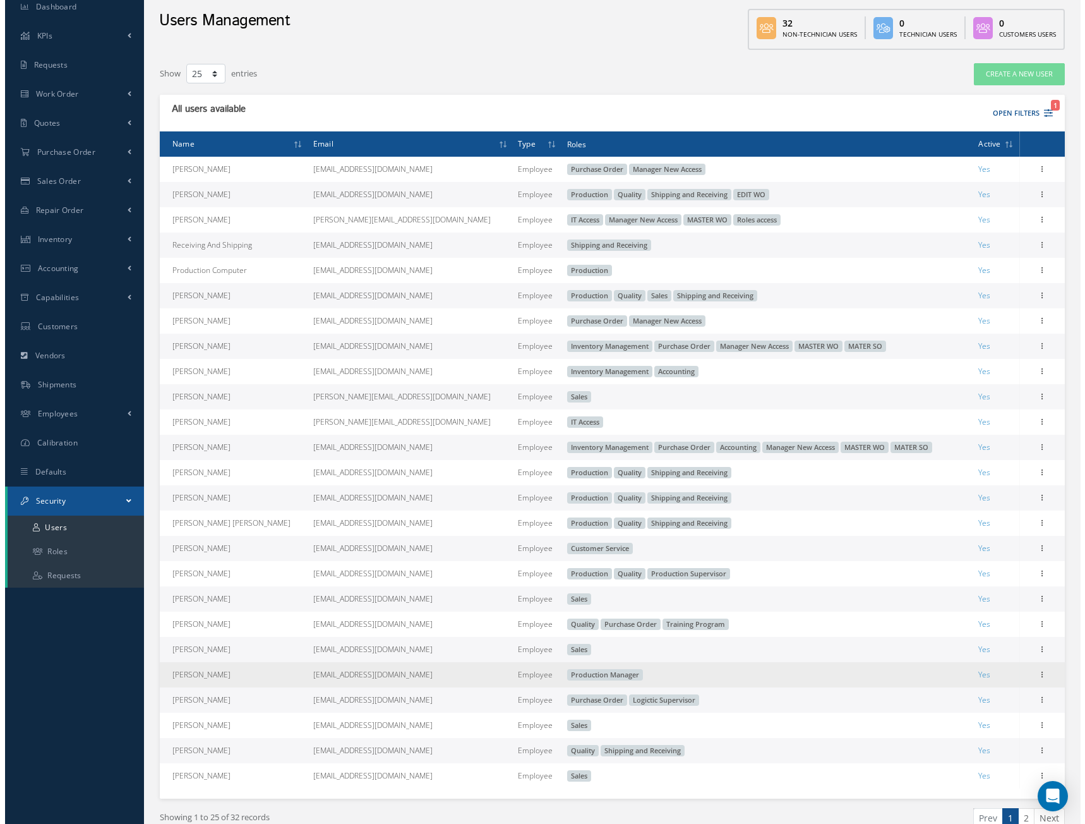
scroll to position [107, 0]
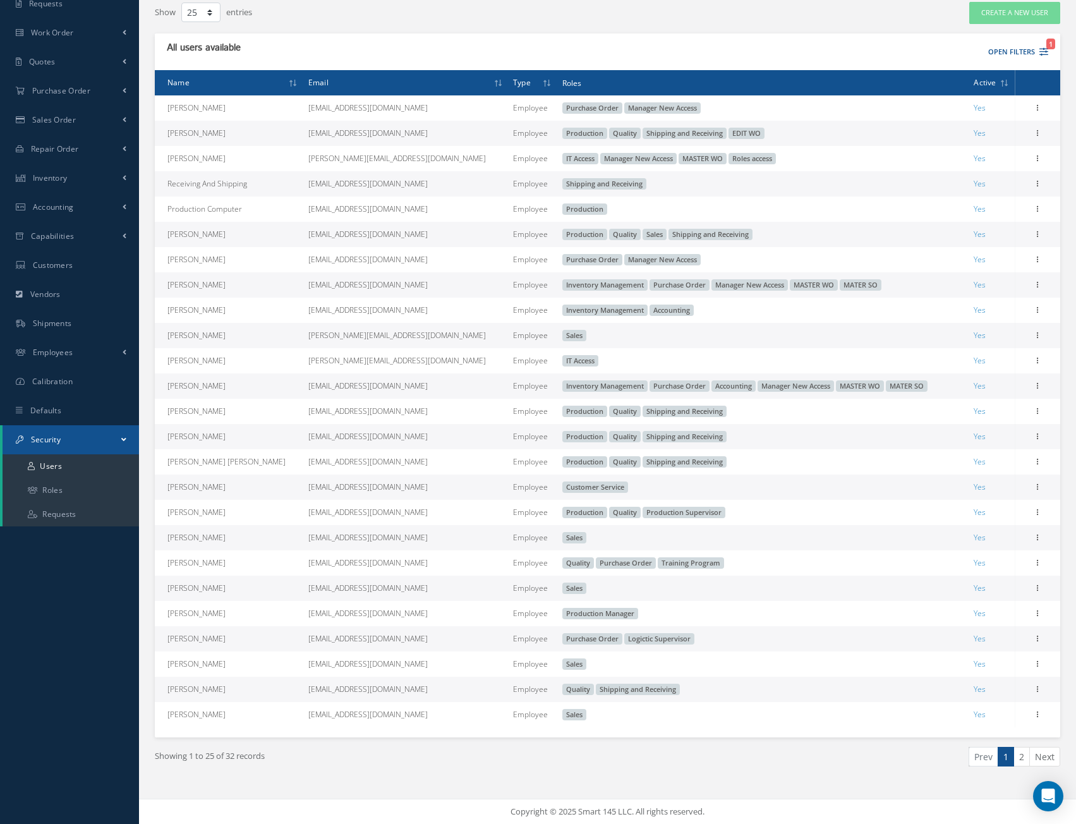
click at [476, 769] on div "Showing 1 to 25 of 32 records" at bounding box center [376, 762] width 462 height 30
click at [584, 765] on div "Showing 1 to 25 of 32 records" at bounding box center [376, 762] width 462 height 30
click at [663, 760] on ul "Prev 1 2 Next" at bounding box center [838, 757] width 443 height 20
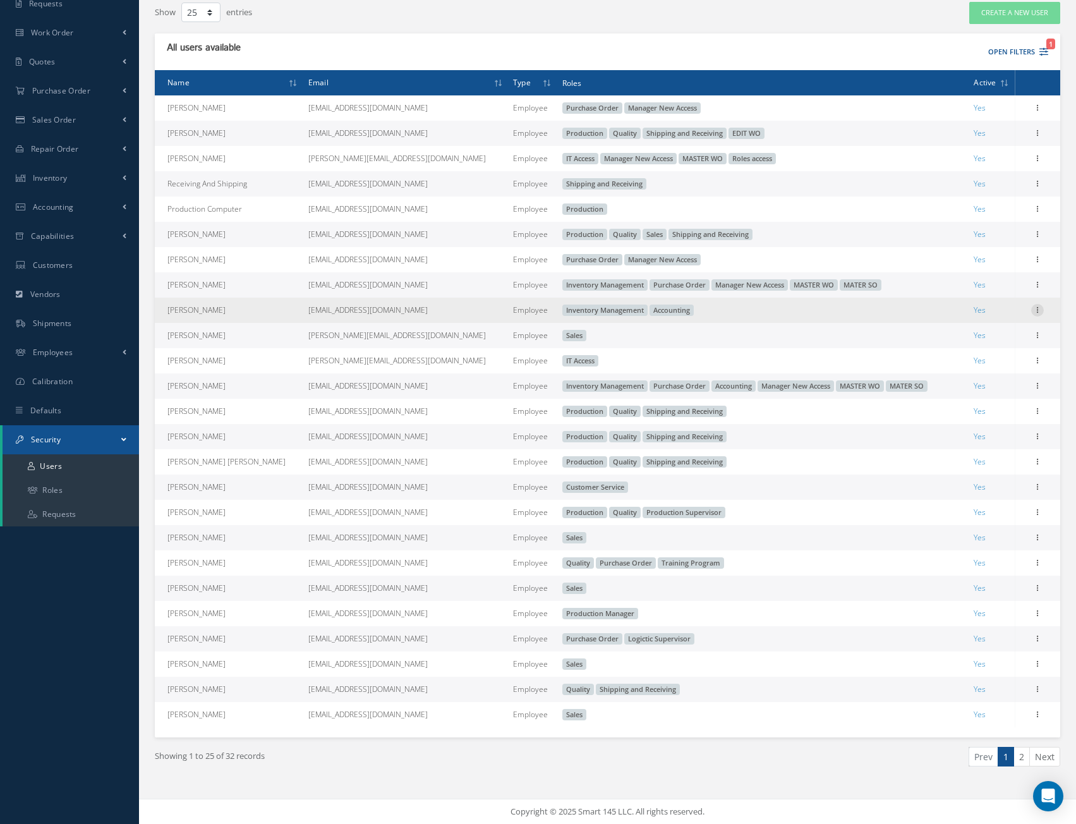
click at [1040, 308] on icon at bounding box center [1037, 309] width 13 height 10
click at [966, 319] on link "Edit" at bounding box center [979, 318] width 100 height 16
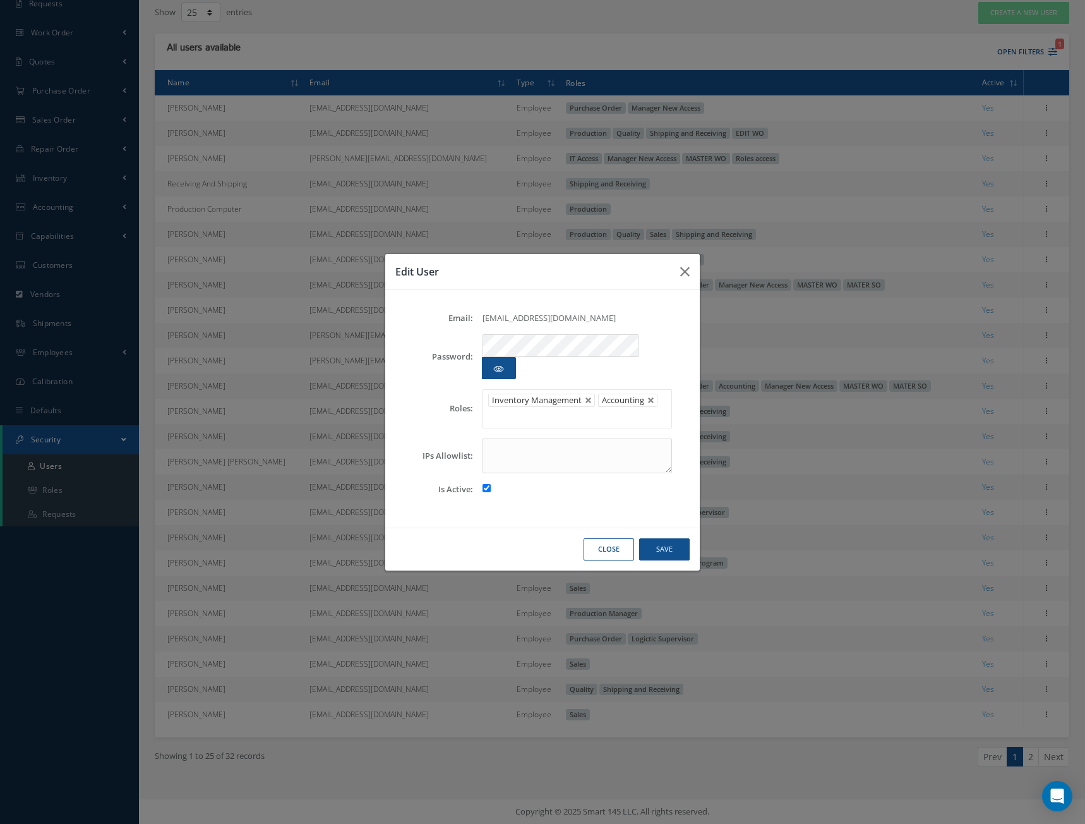
click at [515, 536] on div "Close Save" at bounding box center [542, 548] width 315 height 43
click at [669, 538] on button "Save" at bounding box center [664, 549] width 51 height 22
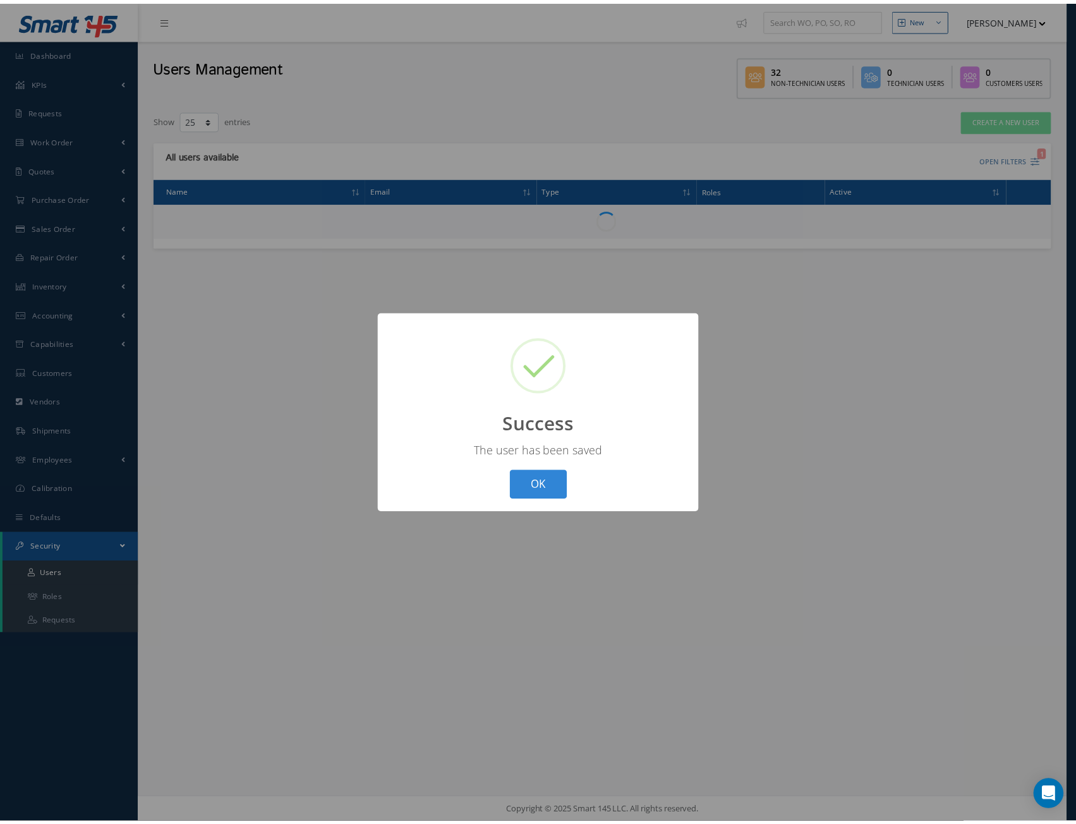
scroll to position [0, 0]
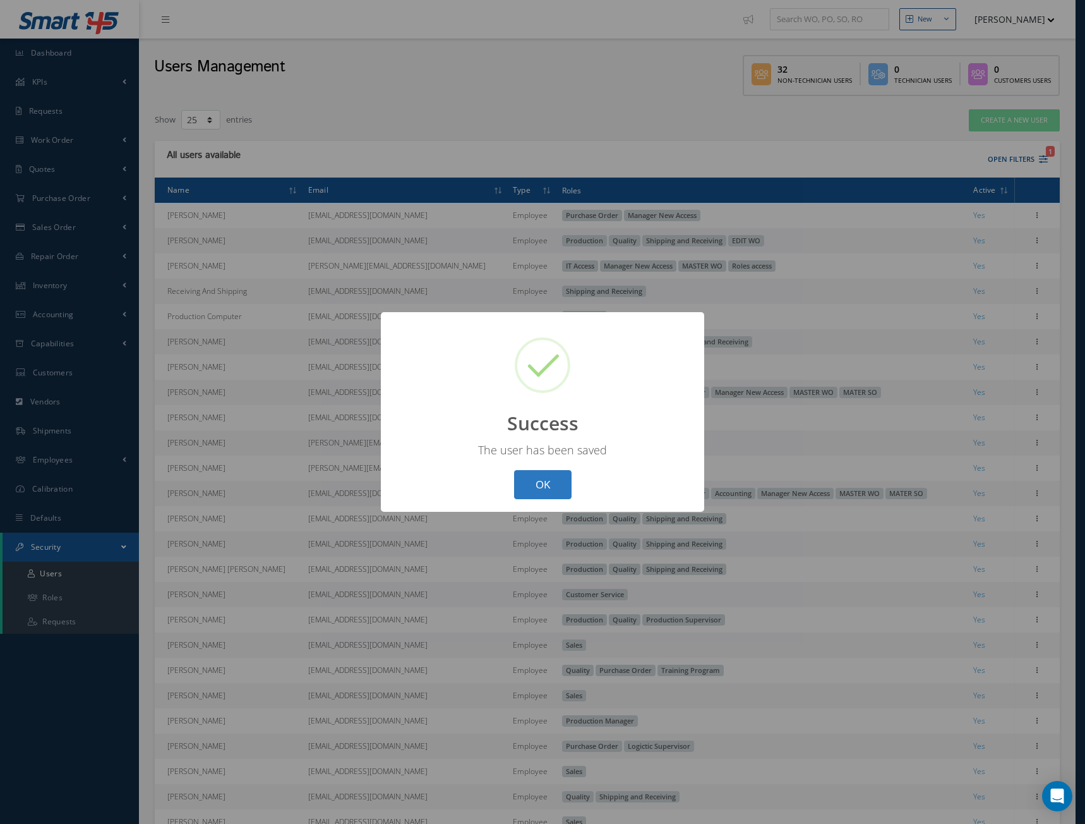
click at [537, 483] on button "OK" at bounding box center [542, 485] width 57 height 30
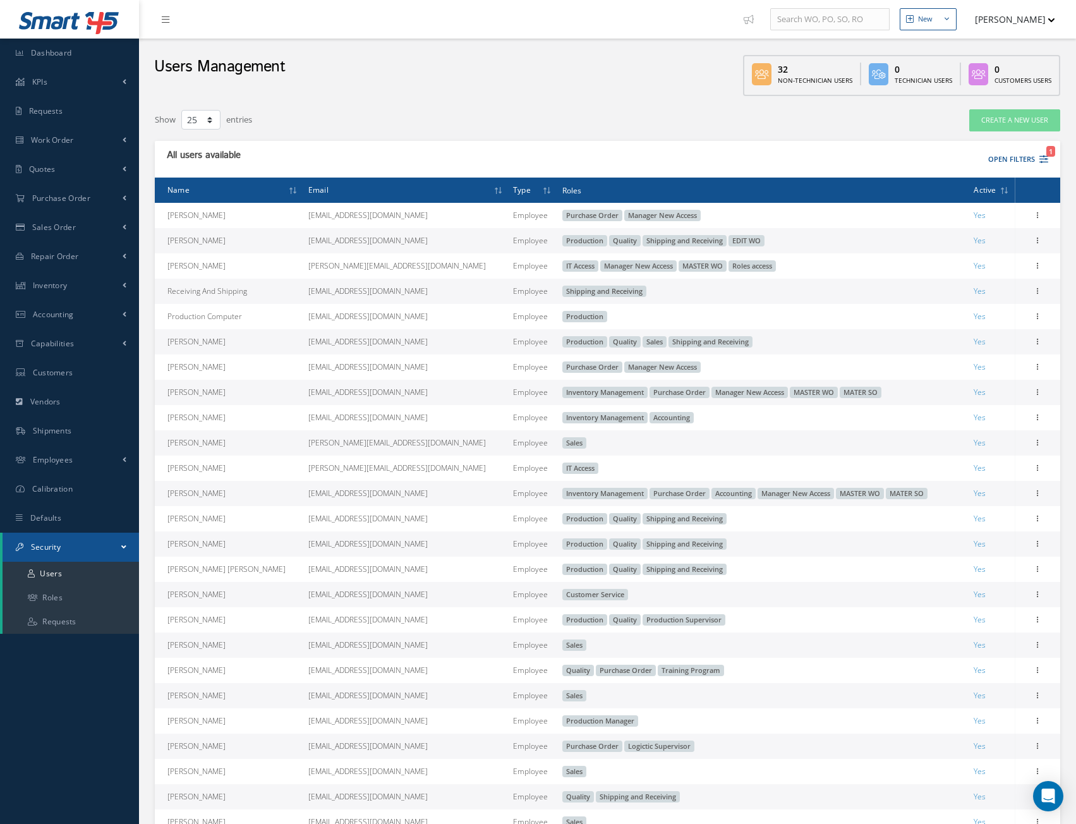
click at [409, 90] on div "Users Management 32 Non-Technician Users 0 Technician Users 0 Customers Users" at bounding box center [607, 71] width 937 height 64
click at [514, 85] on div "Users Management 32 Non-Technician Users 0 Technician Users 0 Customers Users" at bounding box center [607, 71] width 937 height 64
click at [586, 83] on div "Users Management 32 Non-Technician Users 0 Technician Users 0 Customers Users" at bounding box center [607, 71] width 937 height 64
drag, startPoint x: 349, startPoint y: 81, endPoint x: 376, endPoint y: 77, distance: 28.0
click at [349, 81] on div "Users Management 32 Non-Technician Users 0 Technician Users 0 Customers Users" at bounding box center [607, 71] width 937 height 64
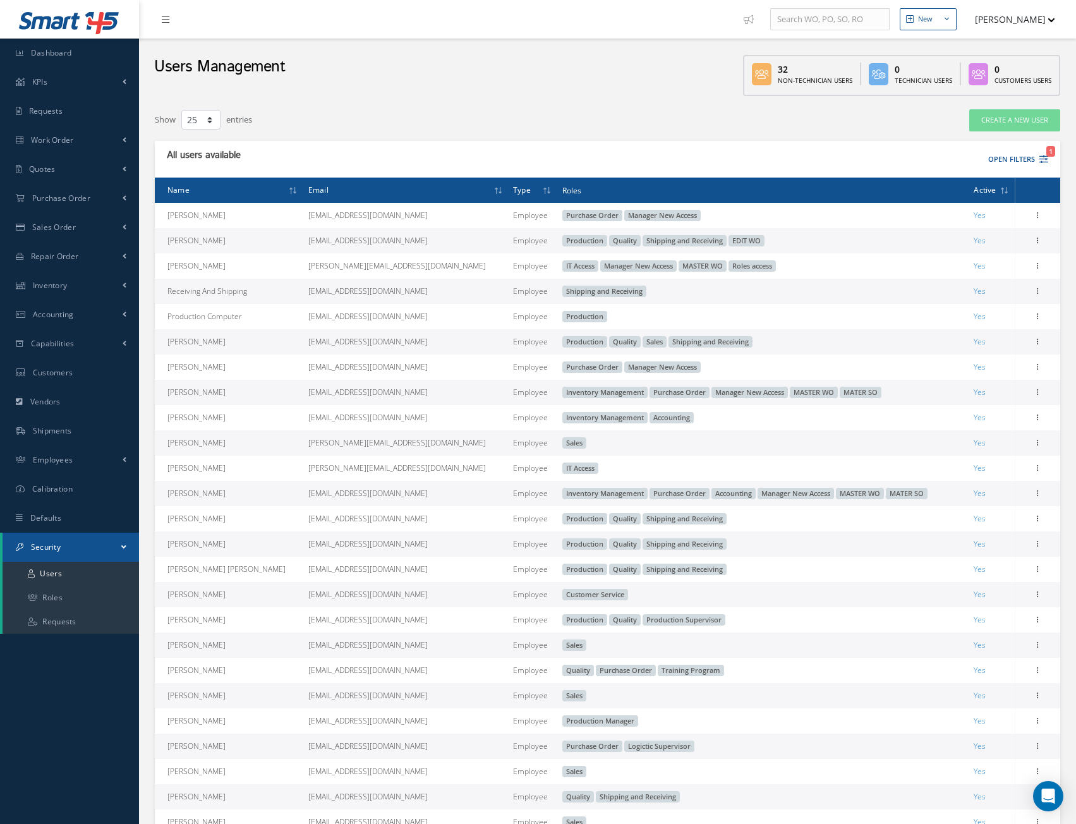
click at [461, 83] on div "Users Management 32 Non-Technician Users 0 Technician Users 0 Customers Users" at bounding box center [607, 71] width 937 height 64
click at [543, 86] on div "Users Management 32 Non-Technician Users 0 Technician Users 0 Customers Users" at bounding box center [607, 71] width 937 height 64
click at [613, 85] on div "Users Management 32 Non-Technician Users 0 Technician Users 0 Customers Users" at bounding box center [607, 71] width 937 height 64
click at [695, 81] on div "Users Management 32 Non-Technician Users 0 Technician Users 0 Customers Users" at bounding box center [607, 71] width 937 height 64
click at [683, 84] on div "Users Management 32 Non-Technician Users 0 Technician Users 0 Customers Users" at bounding box center [607, 71] width 937 height 64
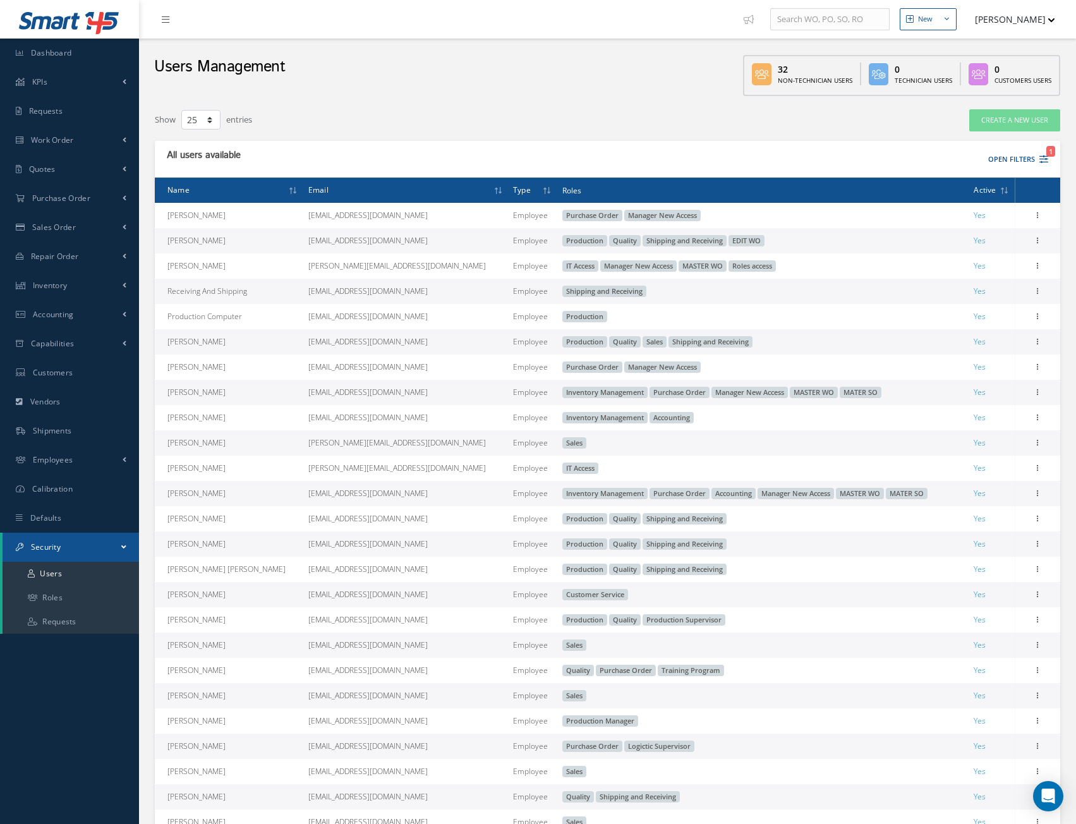
click at [601, 80] on div "Users Management 32 Non-Technician Users 0 Technician Users 0 Customers Users" at bounding box center [607, 71] width 937 height 64
click at [486, 82] on div "Users Management 32 Non-Technician Users 0 Technician Users 0 Customers Users" at bounding box center [607, 71] width 937 height 64
click at [389, 79] on div "Users Management 32 Non-Technician Users 0 Technician Users 0 Customers Users" at bounding box center [607, 71] width 937 height 64
click at [326, 79] on div "Users Management 32 Non-Technician Users 0 Technician Users 0 Customers Users" at bounding box center [607, 71] width 937 height 64
